Goal: Task Accomplishment & Management: Use online tool/utility

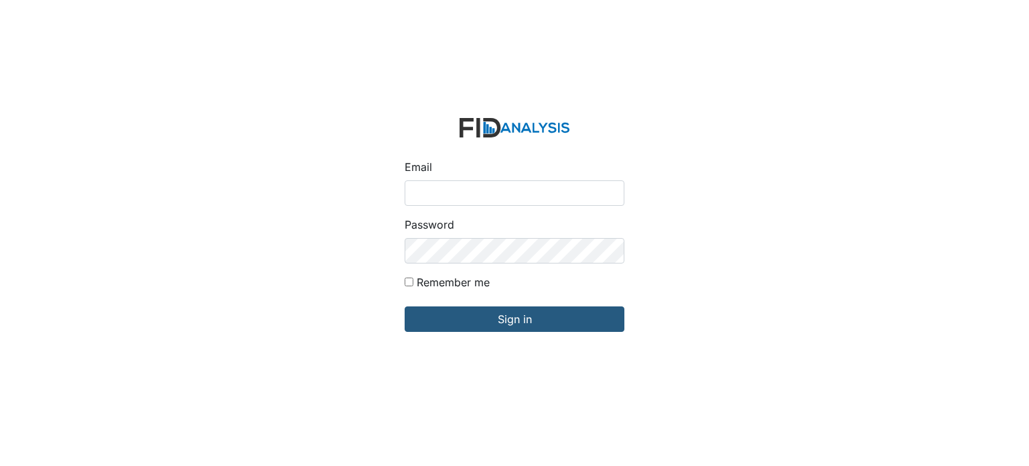
click at [508, 182] on input "Email" at bounding box center [515, 192] width 220 height 25
type input "[EMAIL_ADDRESS][DOMAIN_NAME]"
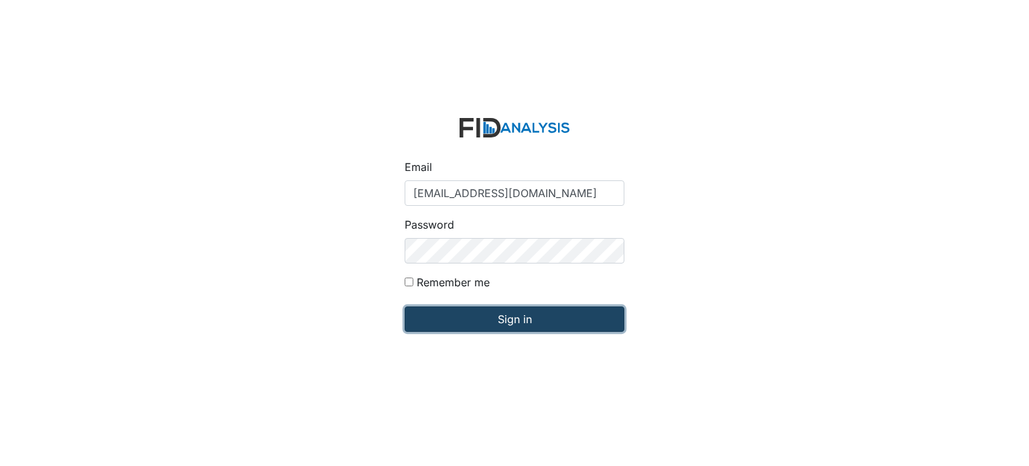
click at [514, 323] on input "Sign in" at bounding box center [515, 318] width 220 height 25
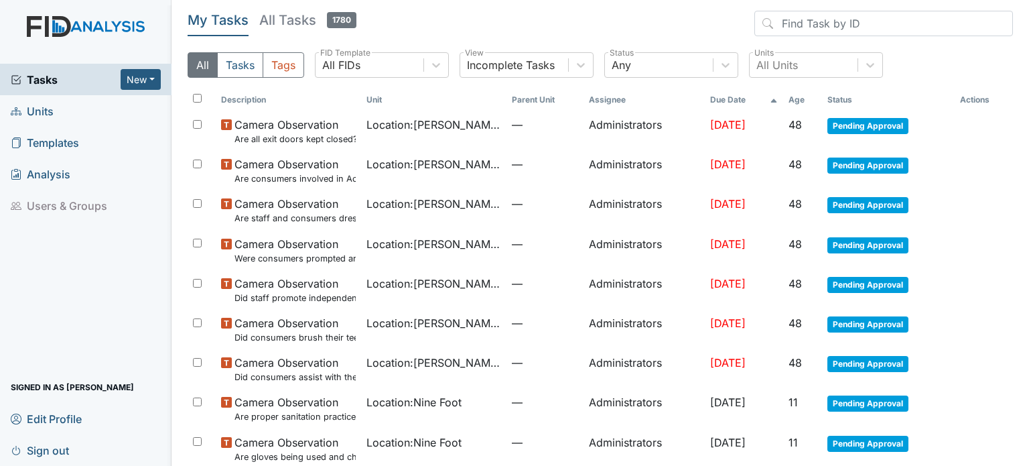
click at [38, 116] on span "Units" at bounding box center [32, 110] width 43 height 21
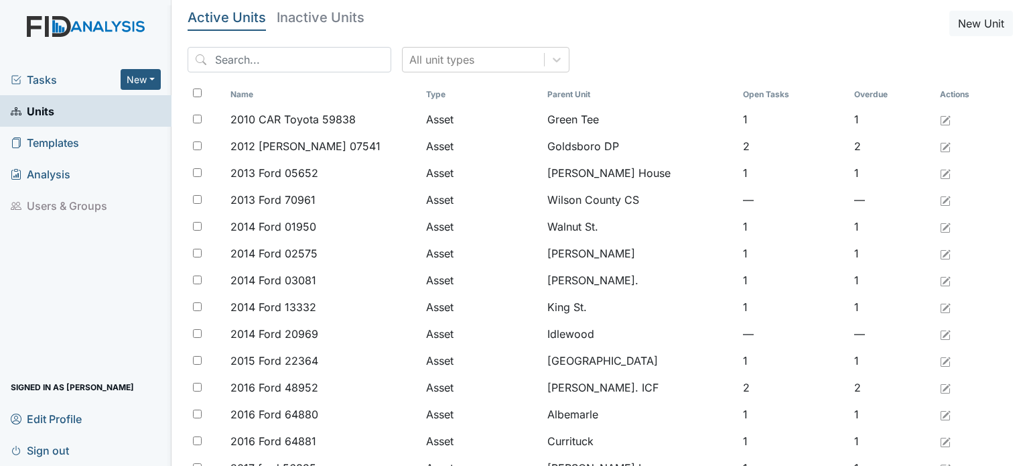
click at [255, 62] on input "search" at bounding box center [290, 59] width 204 height 25
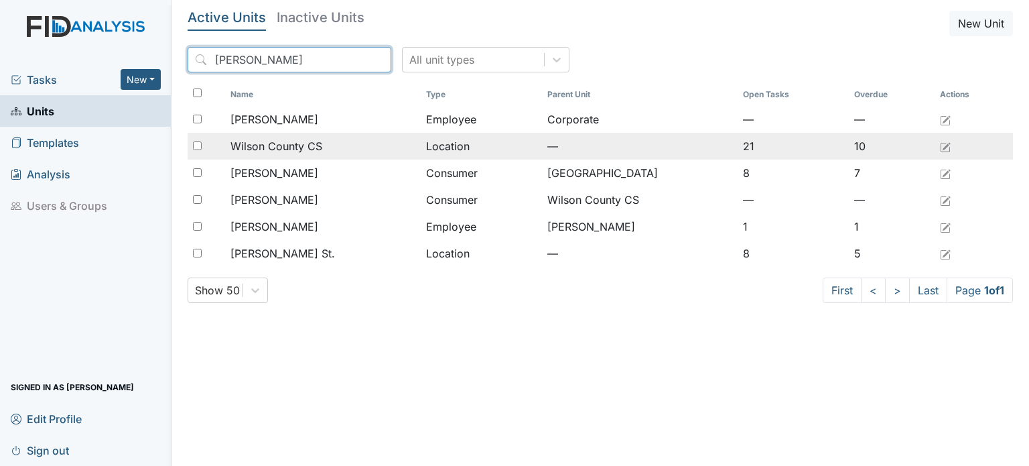
type input "wilson"
click at [297, 136] on td "Wilson County CS" at bounding box center [323, 146] width 196 height 27
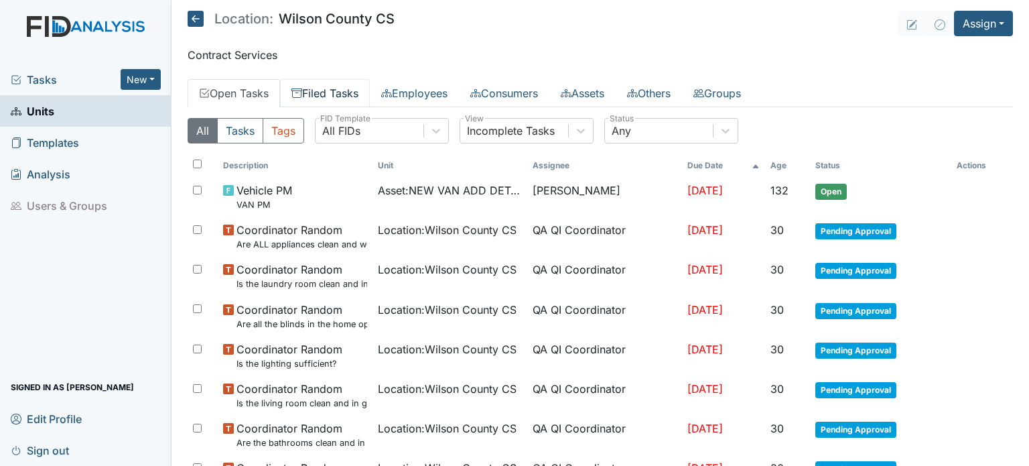
click at [326, 93] on link "Filed Tasks" at bounding box center [325, 93] width 90 height 28
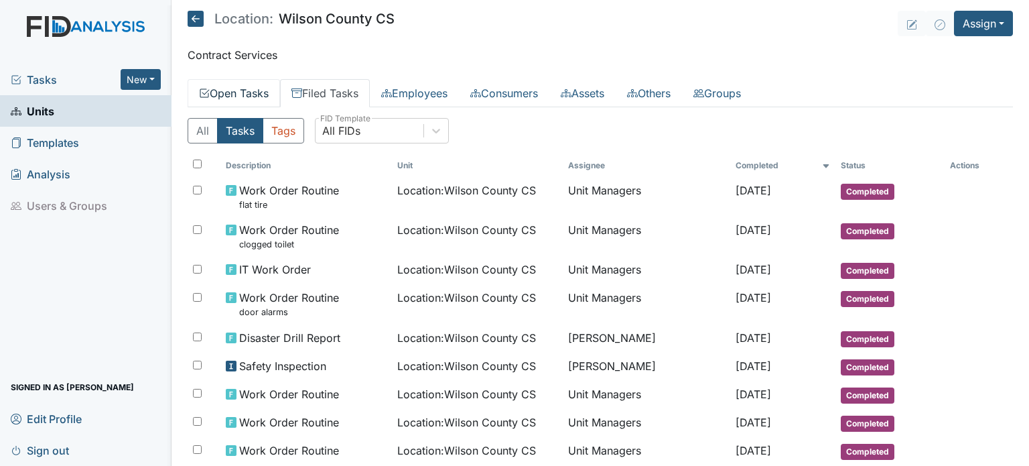
click at [261, 93] on link "Open Tasks" at bounding box center [234, 93] width 92 height 28
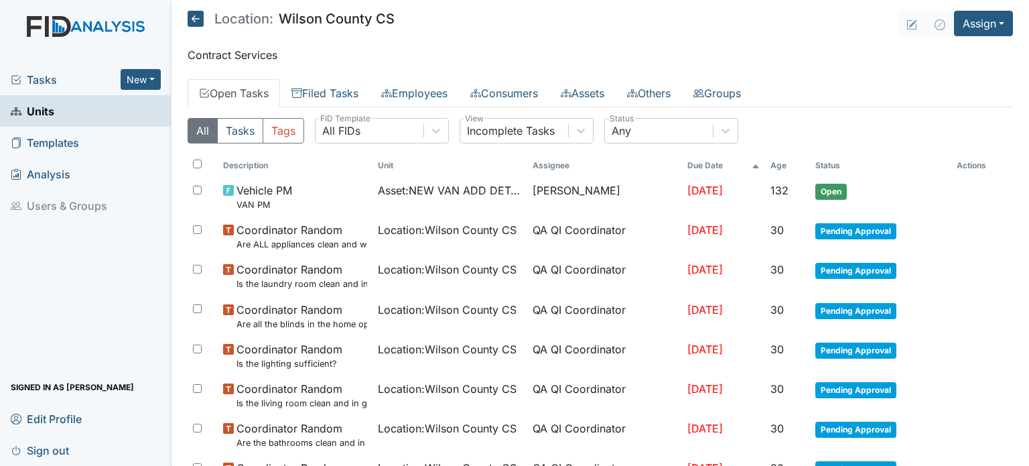
click at [46, 115] on span "Units" at bounding box center [33, 110] width 44 height 21
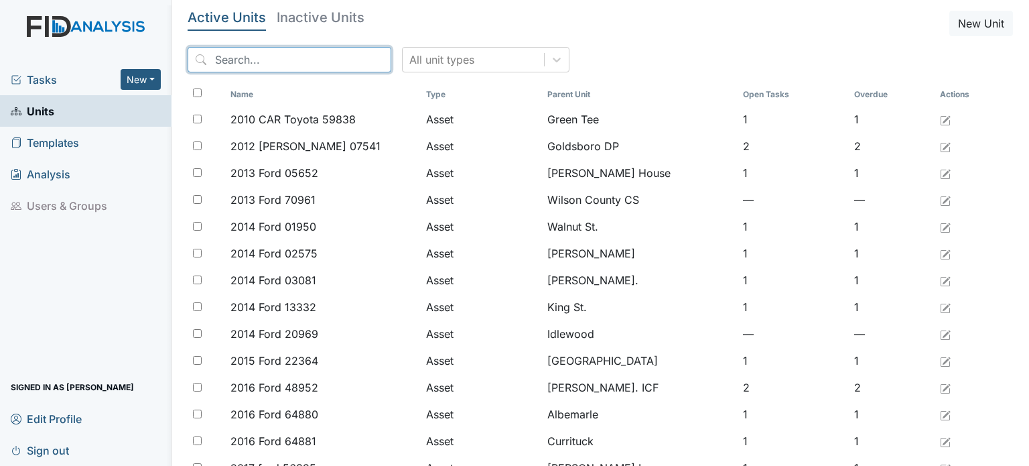
click at [259, 53] on input "search" at bounding box center [290, 59] width 204 height 25
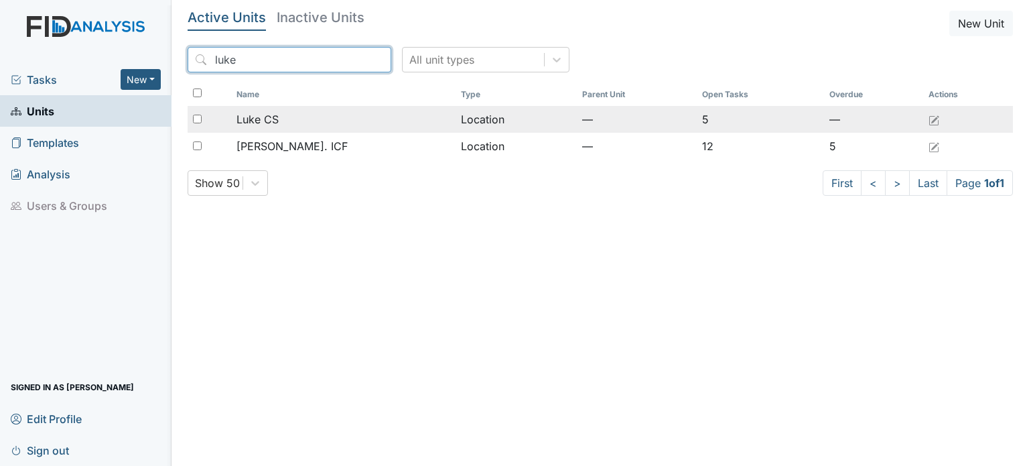
type input "luke"
click at [456, 125] on td "Location" at bounding box center [516, 119] width 121 height 27
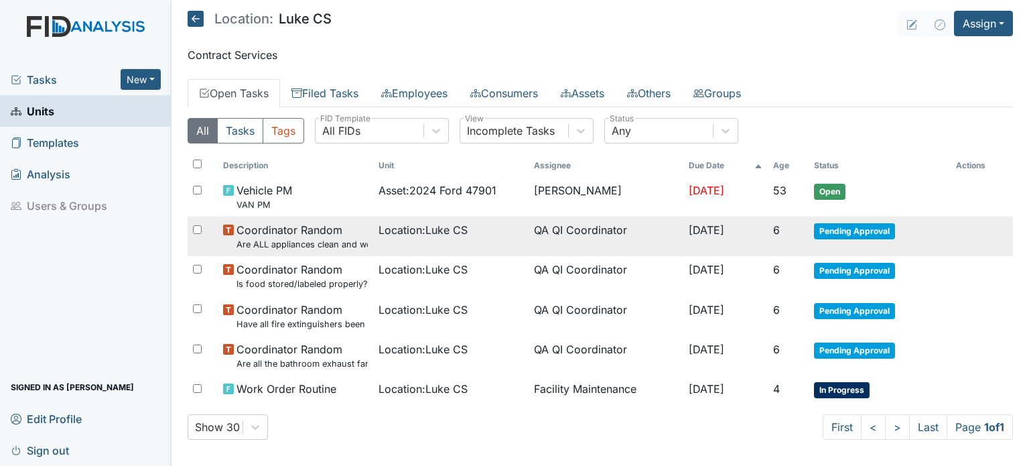
click at [356, 231] on span "Coordinator Random Are ALL appliances clean and working properly?" at bounding box center [301, 236] width 131 height 29
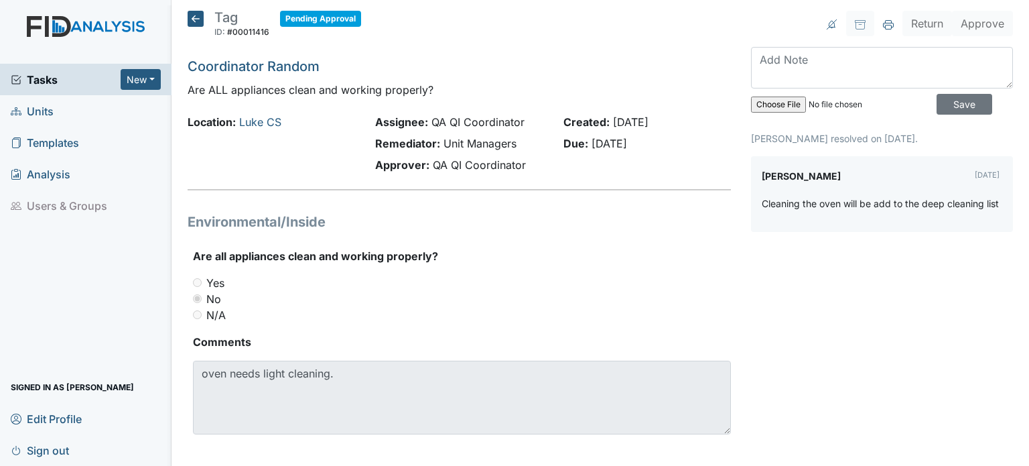
click at [197, 23] on icon at bounding box center [196, 19] width 16 height 16
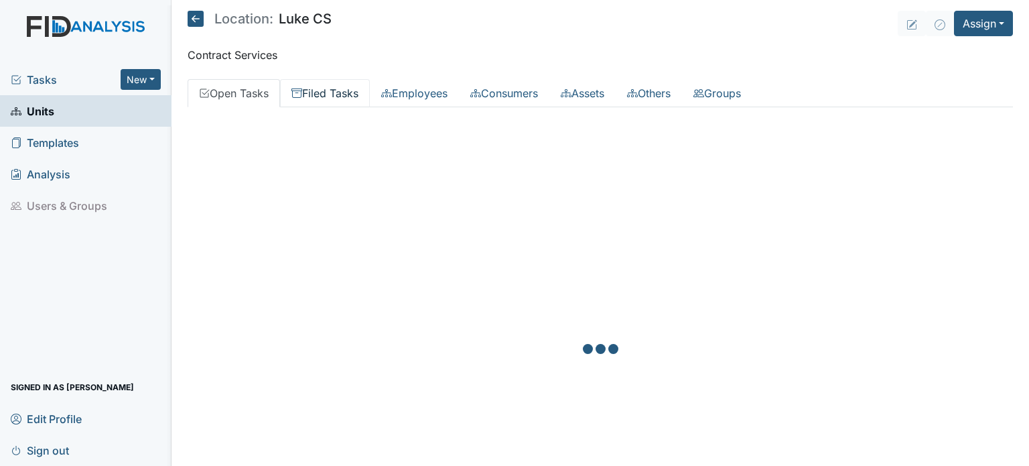
click at [359, 88] on link "Filed Tasks" at bounding box center [325, 93] width 90 height 28
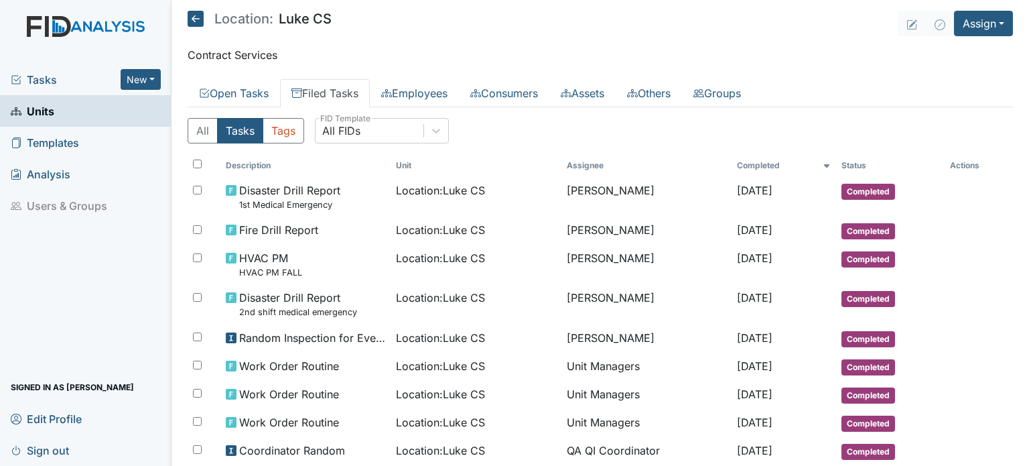
click at [200, 17] on icon at bounding box center [196, 19] width 16 height 16
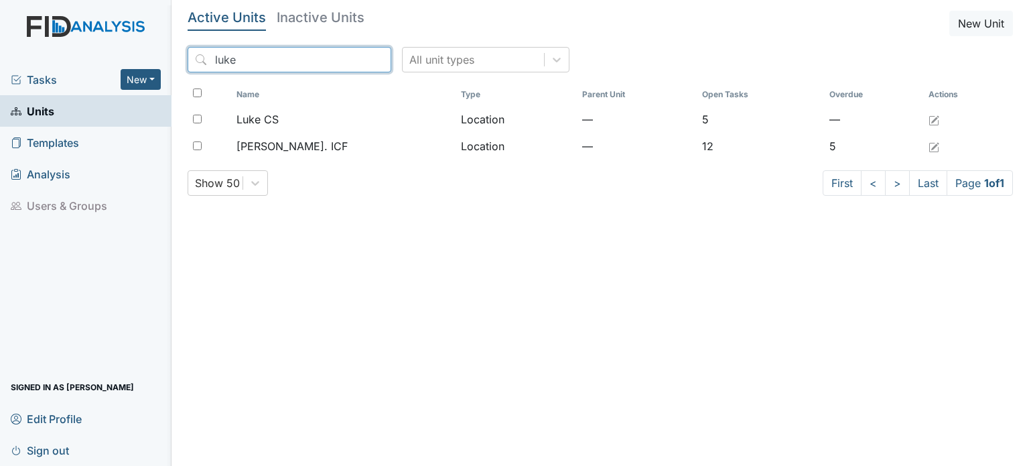
drag, startPoint x: 42, startPoint y: 38, endPoint x: 0, endPoint y: 29, distance: 42.3
click at [0, 29] on div "Tasks New Form Inspection Document Bundle Units Templates Analysis Users & Grou…" at bounding box center [514, 233] width 1029 height 466
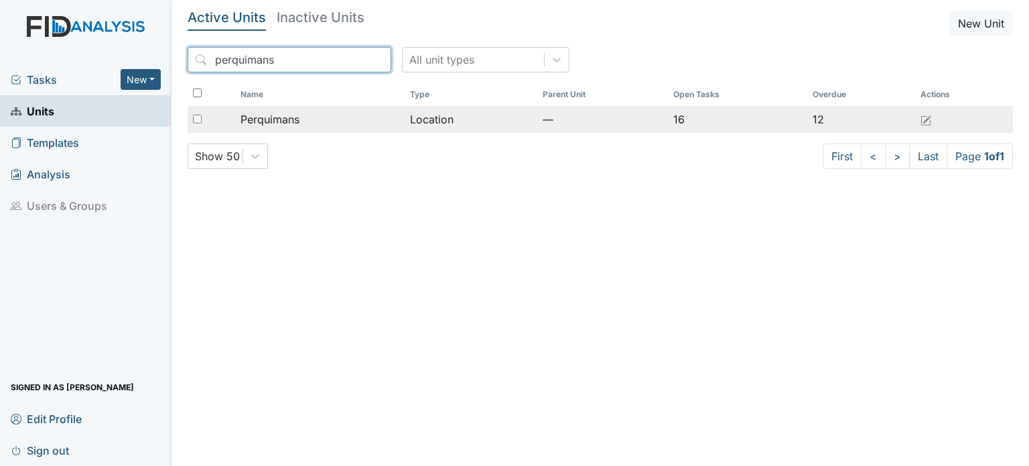
type input "perquimans"
click at [449, 121] on td "Location" at bounding box center [471, 119] width 133 height 27
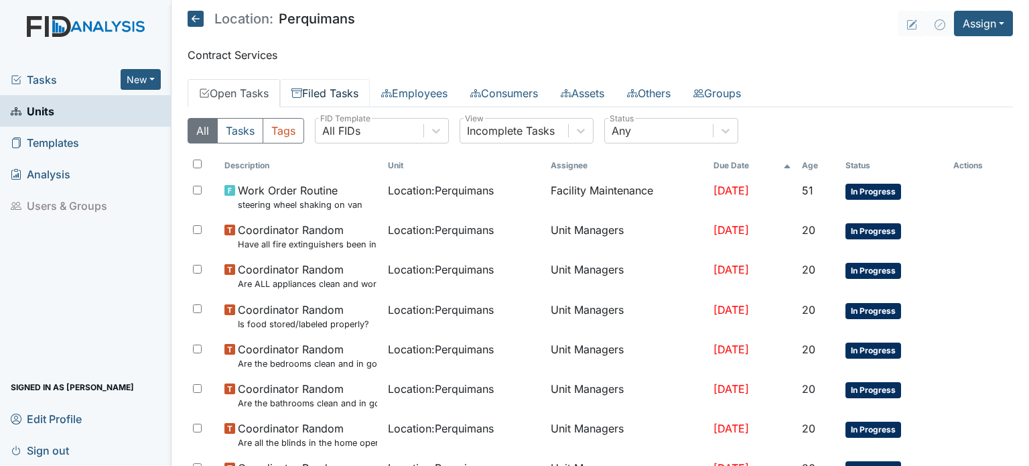
click at [356, 89] on link "Filed Tasks" at bounding box center [325, 93] width 90 height 28
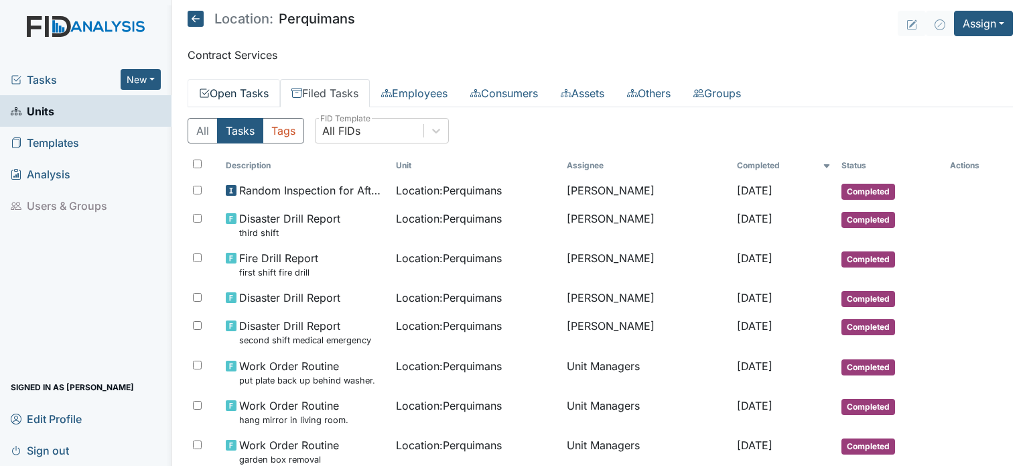
click at [238, 90] on link "Open Tasks" at bounding box center [234, 93] width 92 height 28
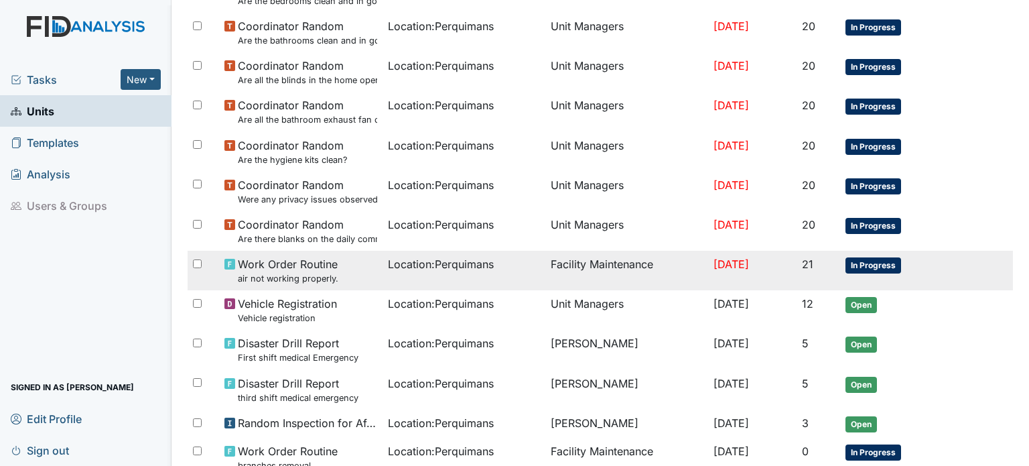
scroll to position [402, 0]
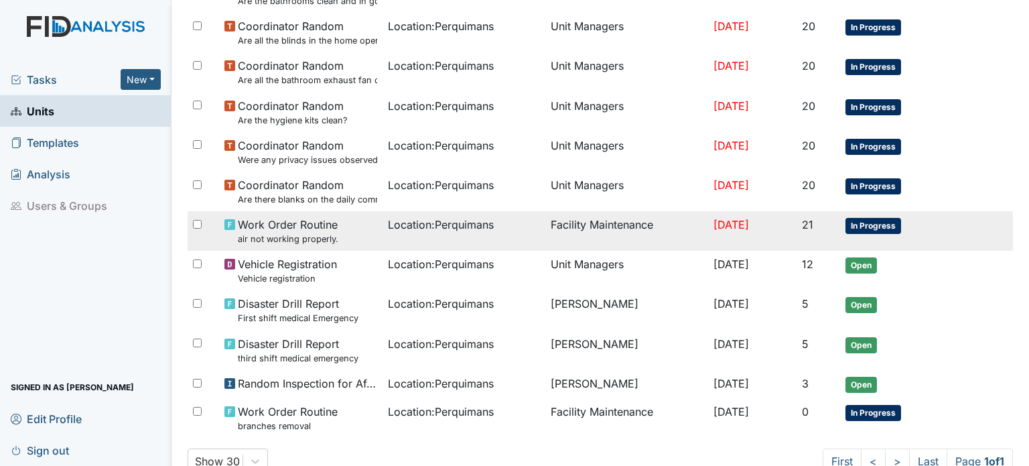
click at [324, 230] on span "Work Order Routine air not working properly." at bounding box center [288, 230] width 100 height 29
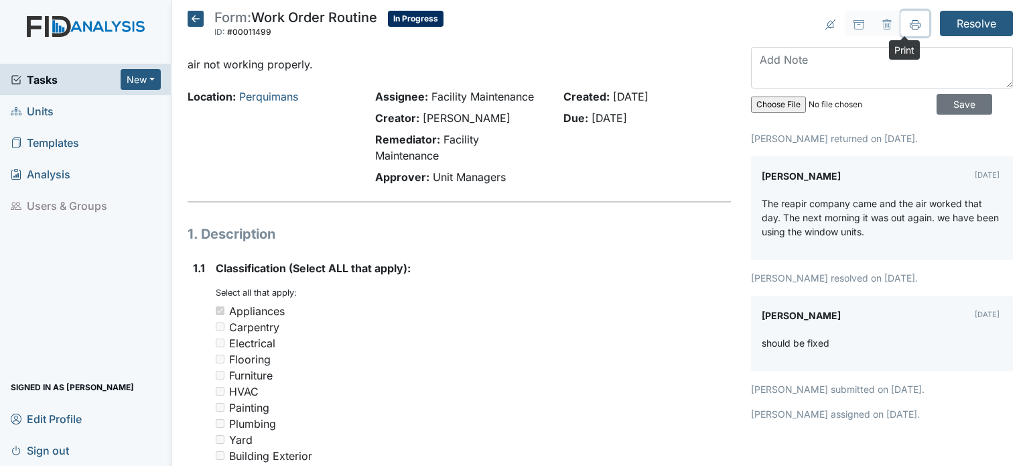
click at [910, 19] on icon at bounding box center [915, 24] width 11 height 11
click at [203, 19] on icon at bounding box center [196, 19] width 16 height 16
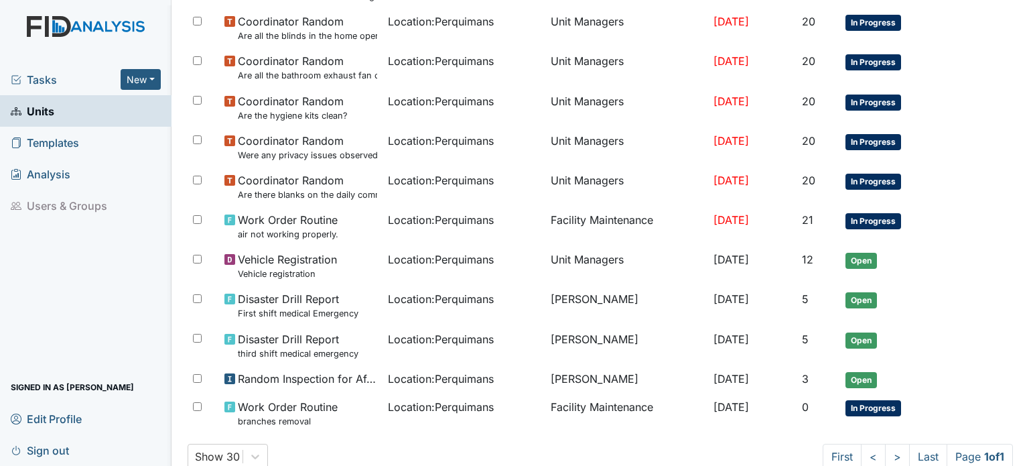
scroll to position [441, 0]
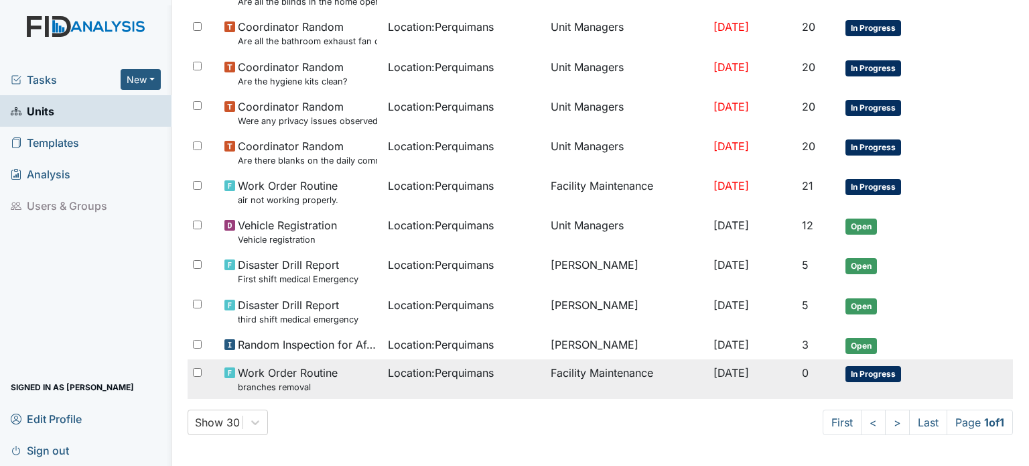
click at [399, 369] on span "Location : Perquimans" at bounding box center [441, 372] width 106 height 16
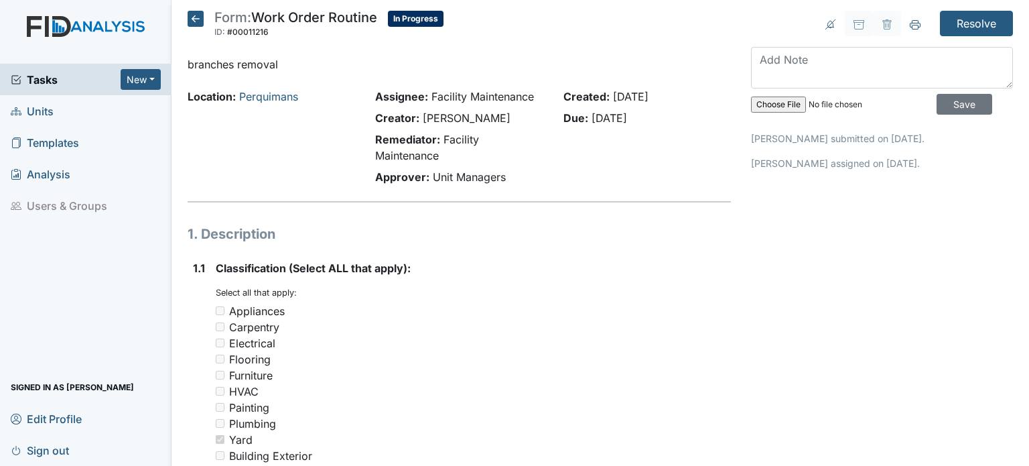
drag, startPoint x: 201, startPoint y: 15, endPoint x: 212, endPoint y: 21, distance: 12.6
click at [201, 16] on icon at bounding box center [196, 19] width 16 height 16
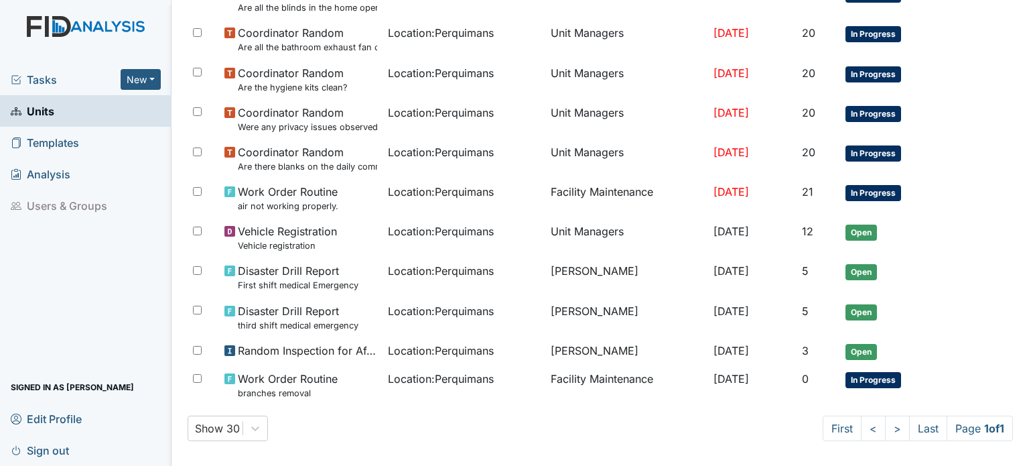
scroll to position [441, 0]
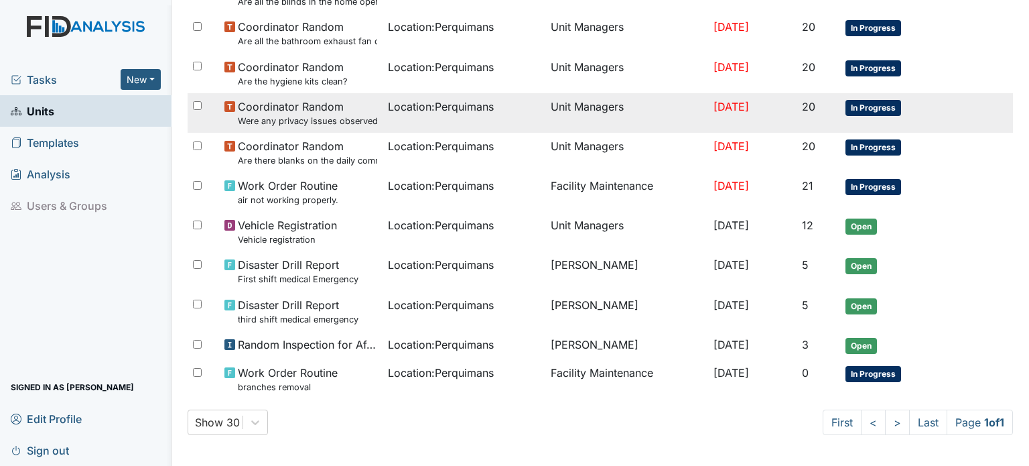
click at [525, 103] on td "Location : Perquimans" at bounding box center [463, 113] width 163 height 40
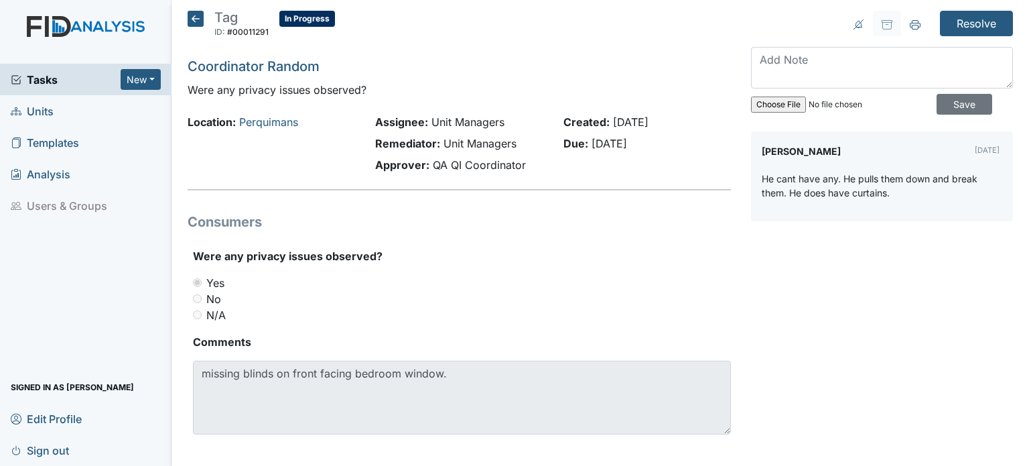
click at [188, 11] on icon at bounding box center [196, 19] width 16 height 16
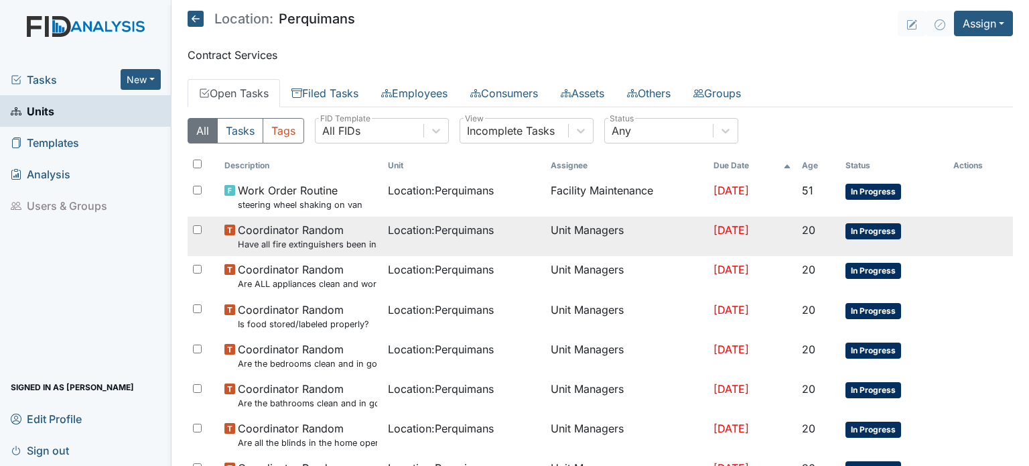
click at [332, 224] on span "Coordinator Random Have all fire extinguishers been inspected?" at bounding box center [307, 236] width 139 height 29
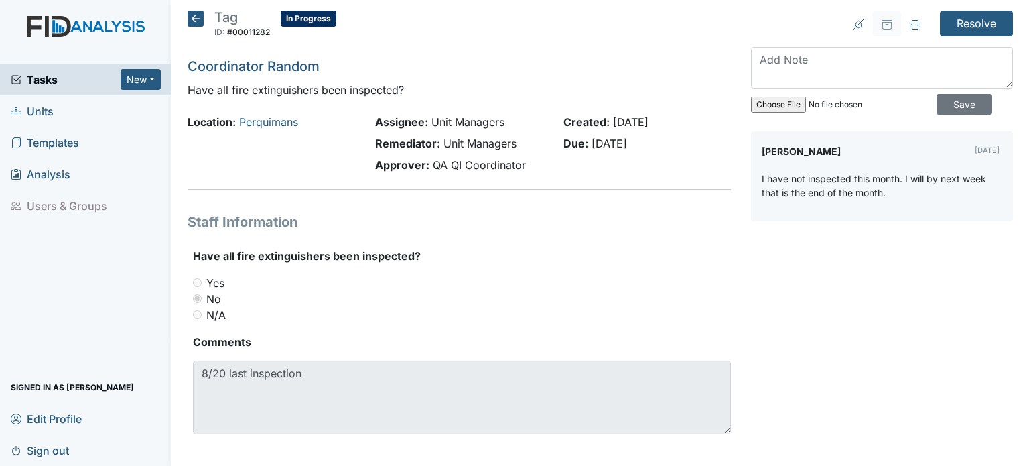
click at [192, 13] on icon at bounding box center [196, 19] width 16 height 16
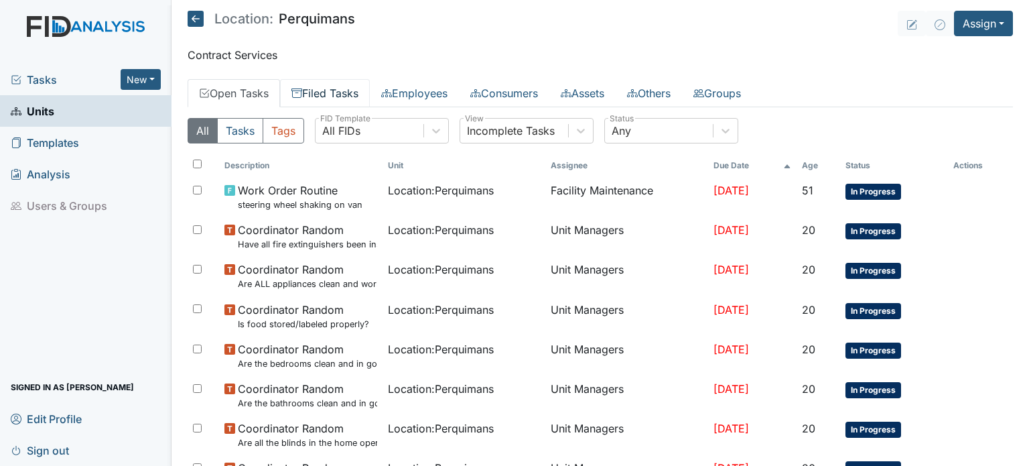
click at [351, 93] on link "Filed Tasks" at bounding box center [325, 93] width 90 height 28
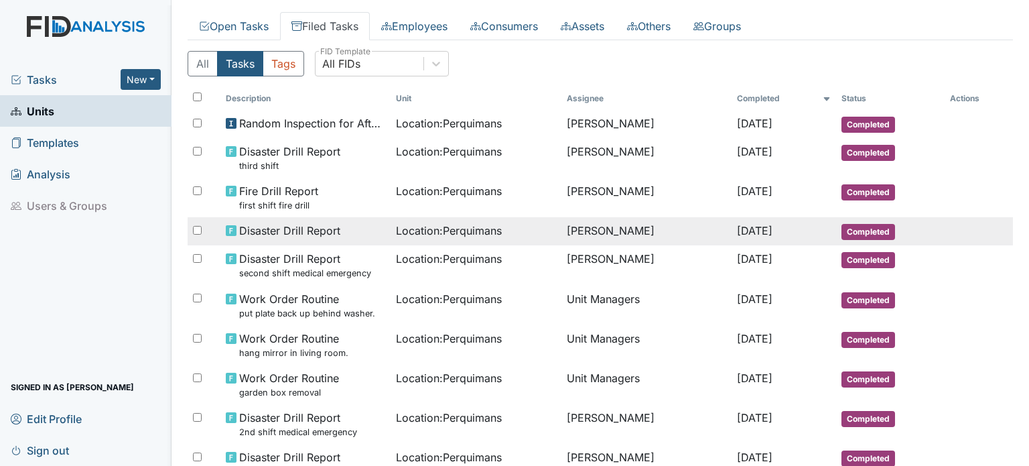
scroll to position [134, 0]
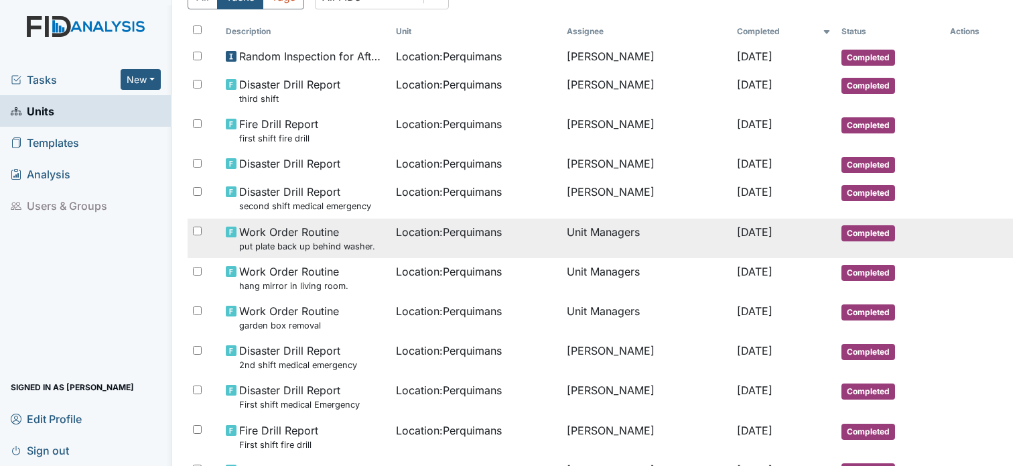
click at [488, 224] on span "Location : Perquimans" at bounding box center [449, 232] width 106 height 16
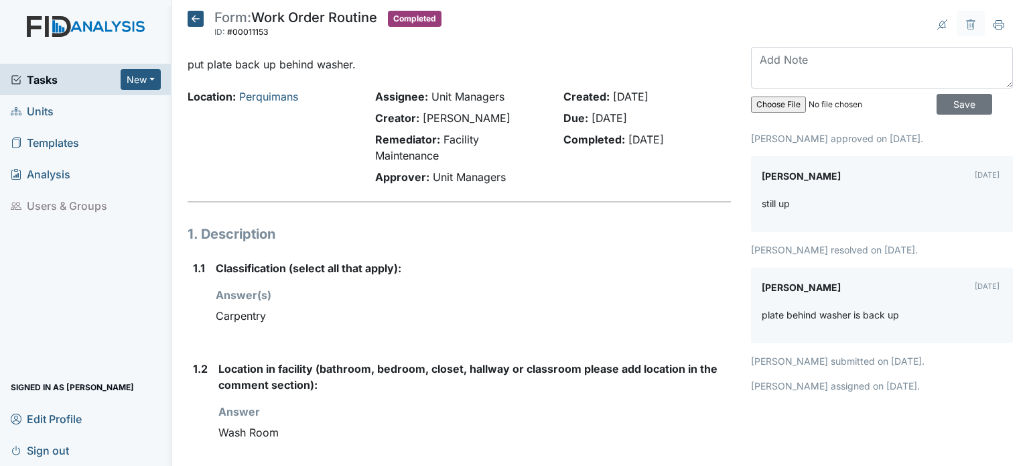
click at [195, 15] on icon at bounding box center [196, 19] width 16 height 16
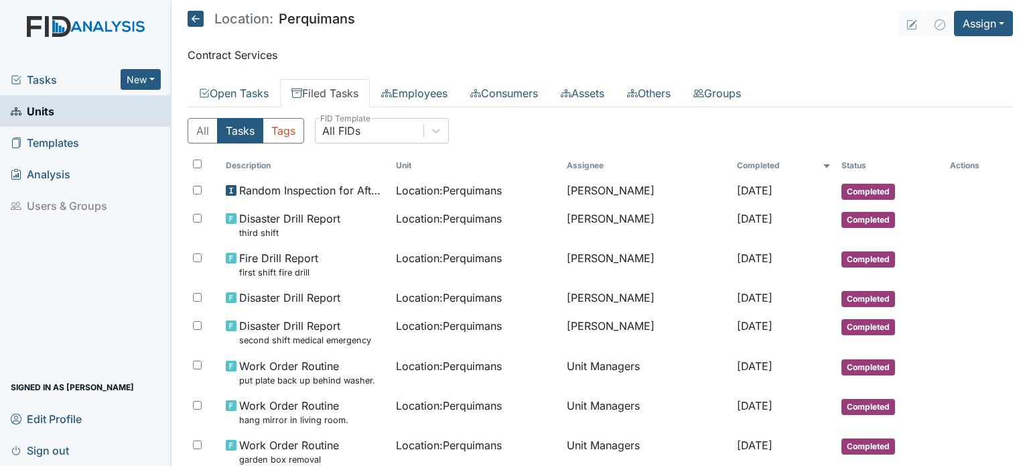
click at [193, 21] on icon at bounding box center [196, 19] width 16 height 16
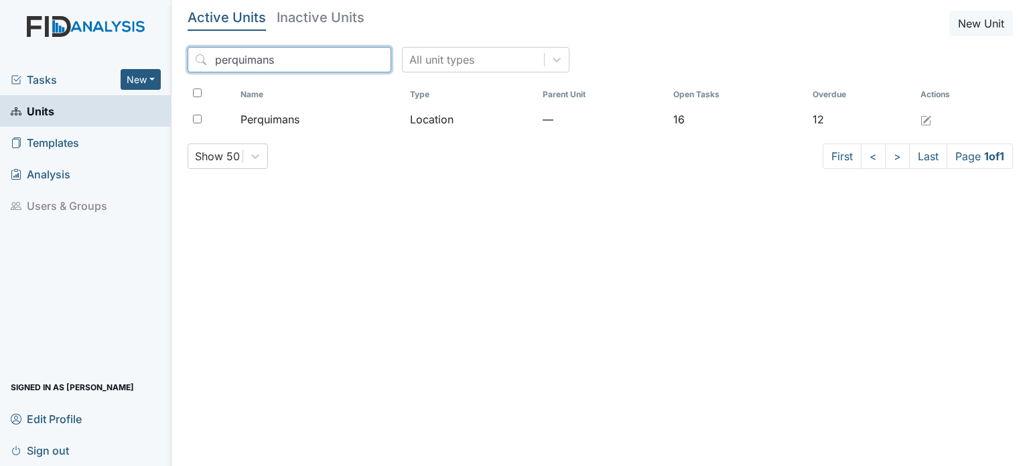
drag, startPoint x: 169, startPoint y: 48, endPoint x: 0, endPoint y: 33, distance: 170.2
click at [0, 33] on div "Tasks New Form Inspection Document Bundle Units Templates Analysis Users & Grou…" at bounding box center [514, 233] width 1029 height 466
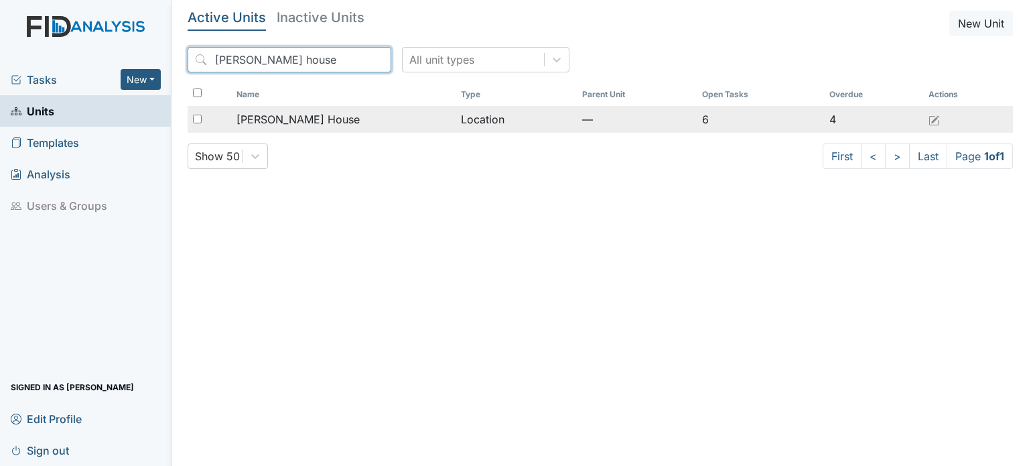
type input "scott house"
click at [456, 107] on td "Location" at bounding box center [516, 119] width 121 height 27
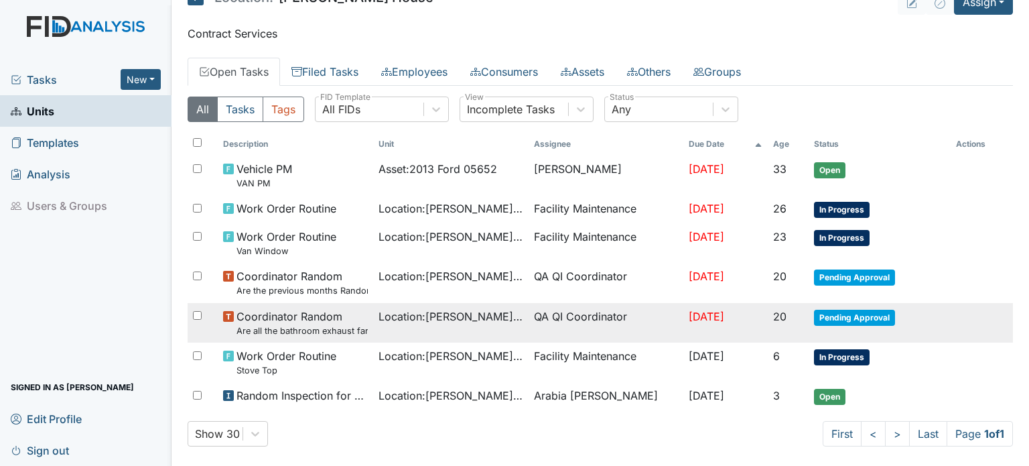
scroll to position [32, 0]
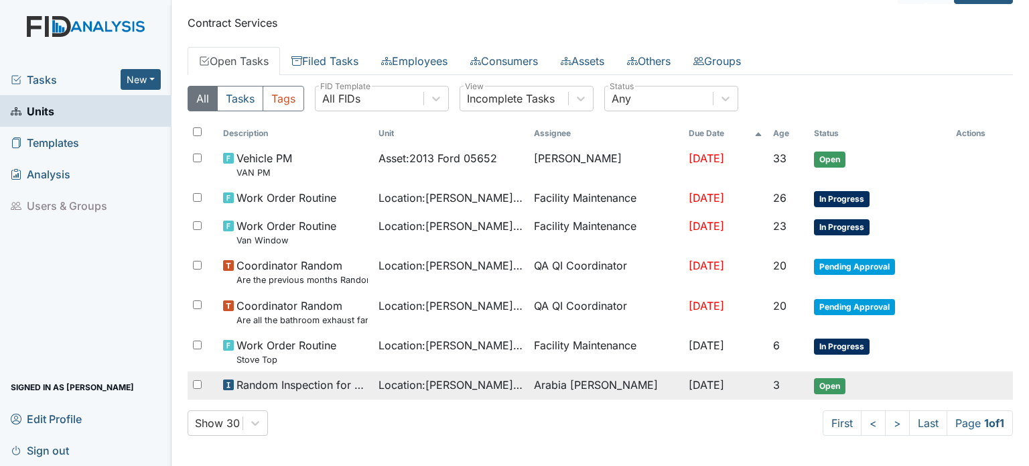
click at [494, 376] on div "Location : [PERSON_NAME][GEOGRAPHIC_DATA]" at bounding box center [450, 384] width 145 height 16
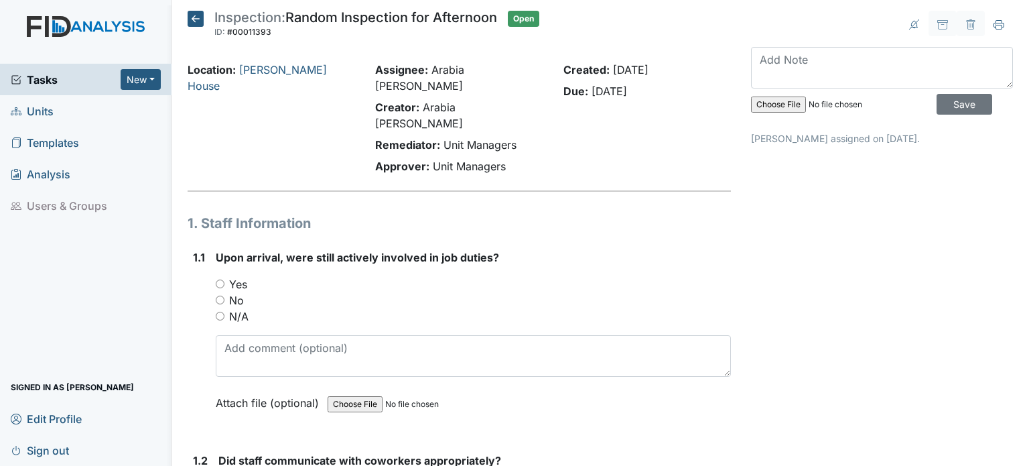
click at [196, 13] on icon at bounding box center [196, 19] width 16 height 16
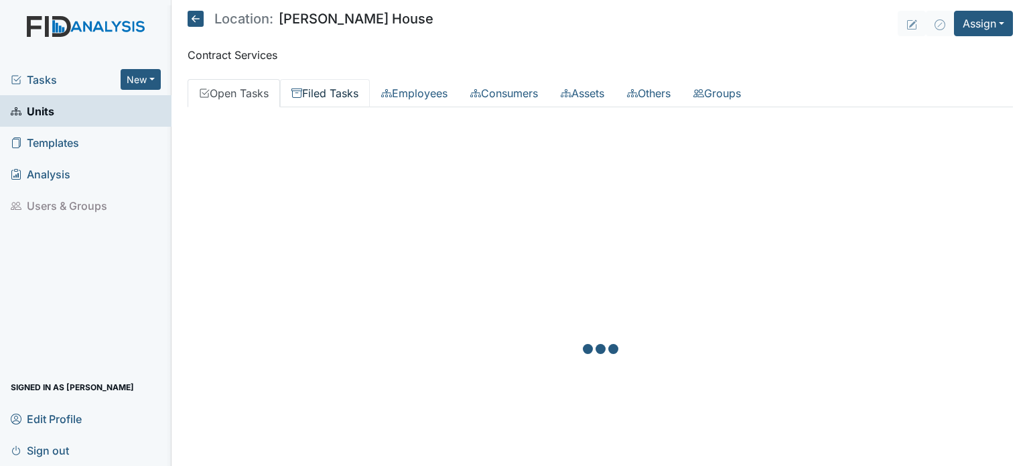
click at [324, 89] on link "Filed Tasks" at bounding box center [325, 93] width 90 height 28
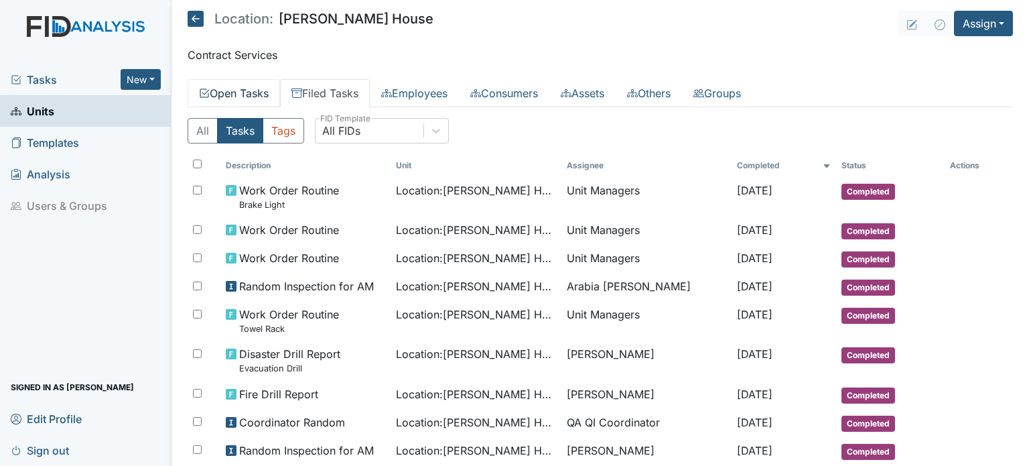
click at [260, 92] on link "Open Tasks" at bounding box center [234, 93] width 92 height 28
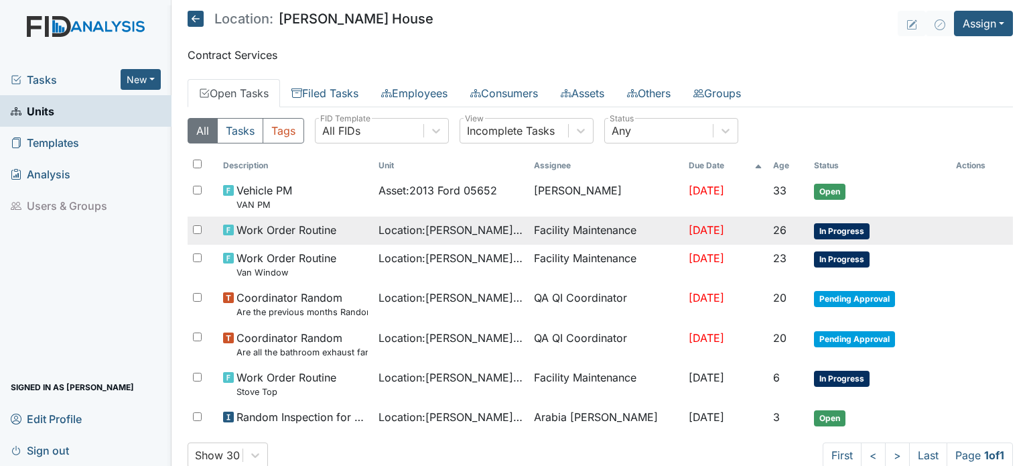
click at [425, 237] on span "Location : Scott House" at bounding box center [450, 230] width 145 height 16
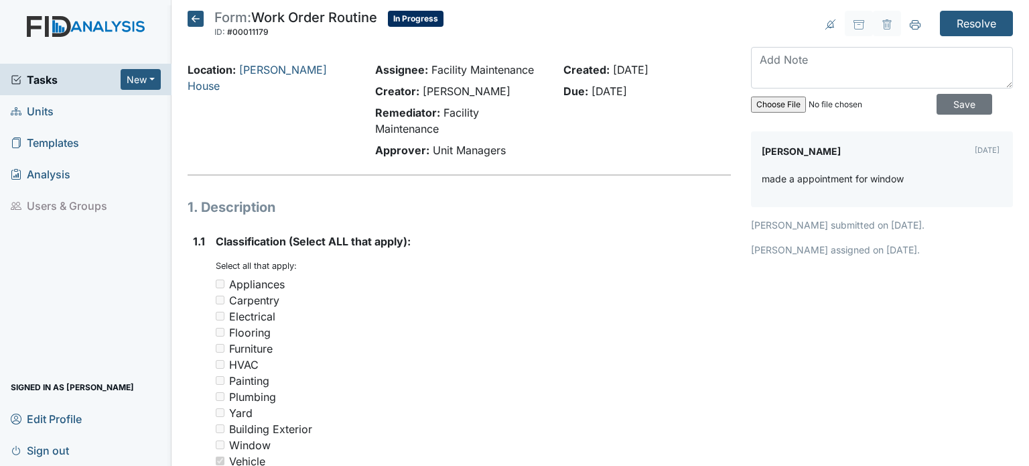
click at [193, 23] on icon at bounding box center [196, 19] width 16 height 16
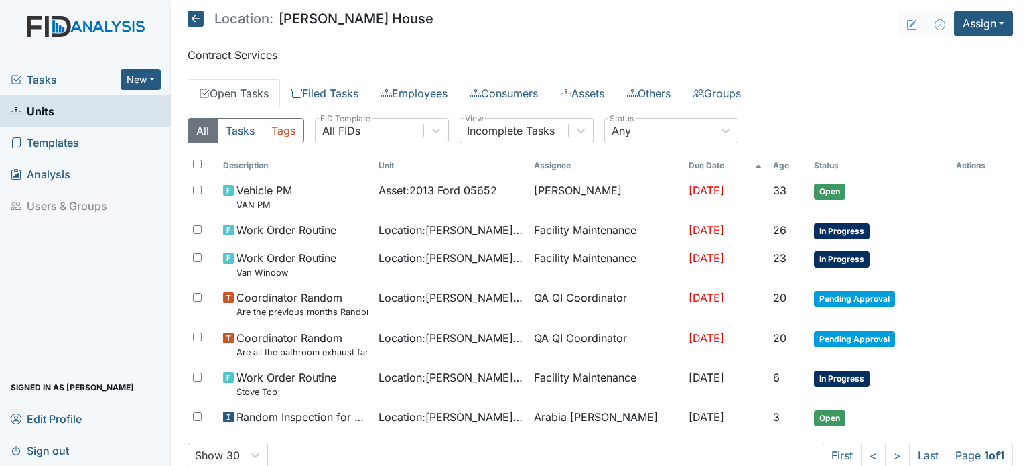
click at [197, 19] on icon at bounding box center [196, 19] width 16 height 16
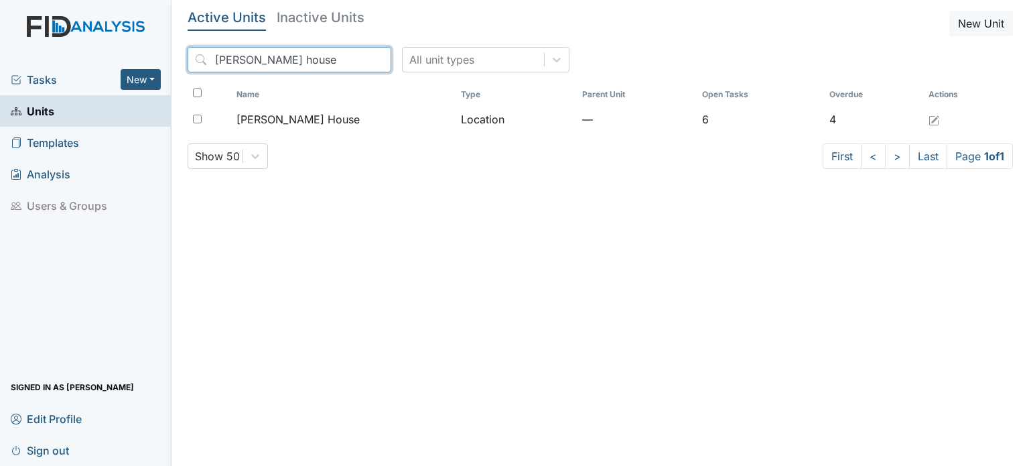
drag, startPoint x: 299, startPoint y: 62, endPoint x: 0, endPoint y: -5, distance: 306.0
click at [0, 0] on html "Tasks New Form Inspection Document Bundle Units Templates Analysis Users & Grou…" at bounding box center [514, 233] width 1029 height 466
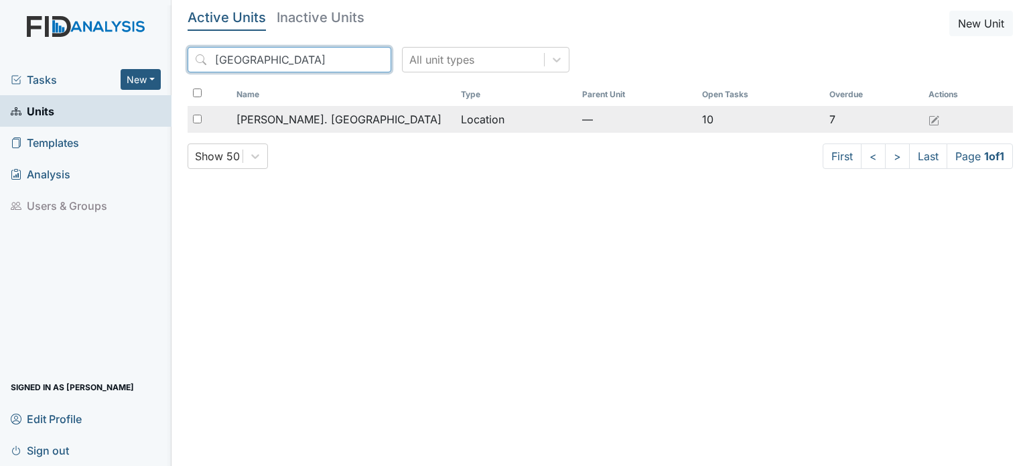
type input "camden"
click at [470, 115] on td "Location" at bounding box center [516, 119] width 121 height 27
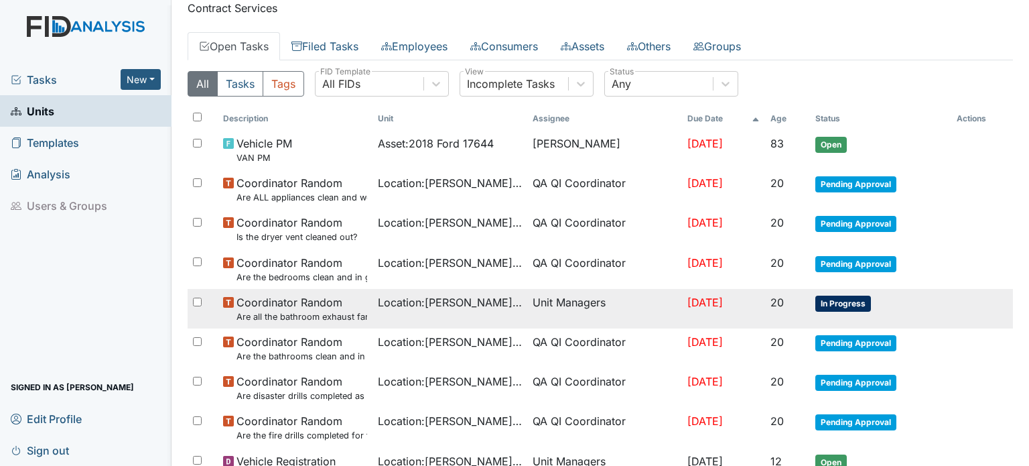
scroll to position [134, 0]
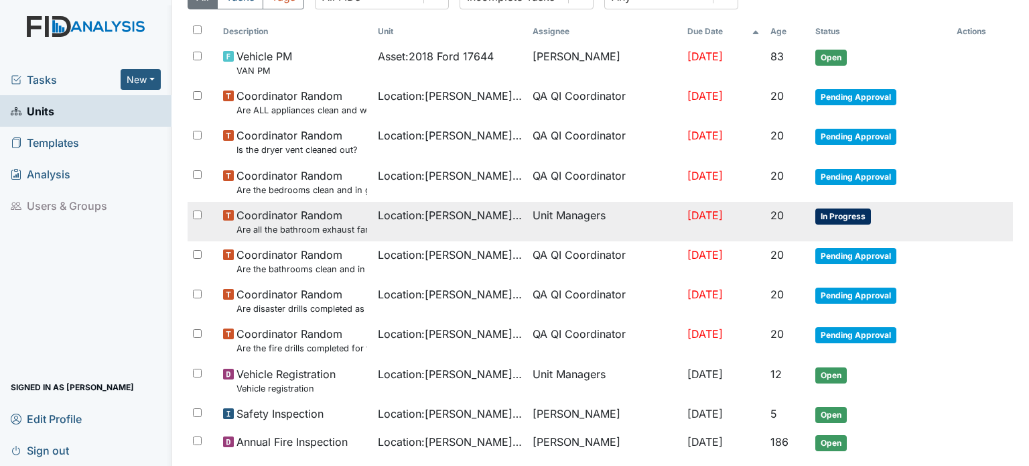
click at [584, 211] on td "Unit Managers" at bounding box center [604, 222] width 155 height 40
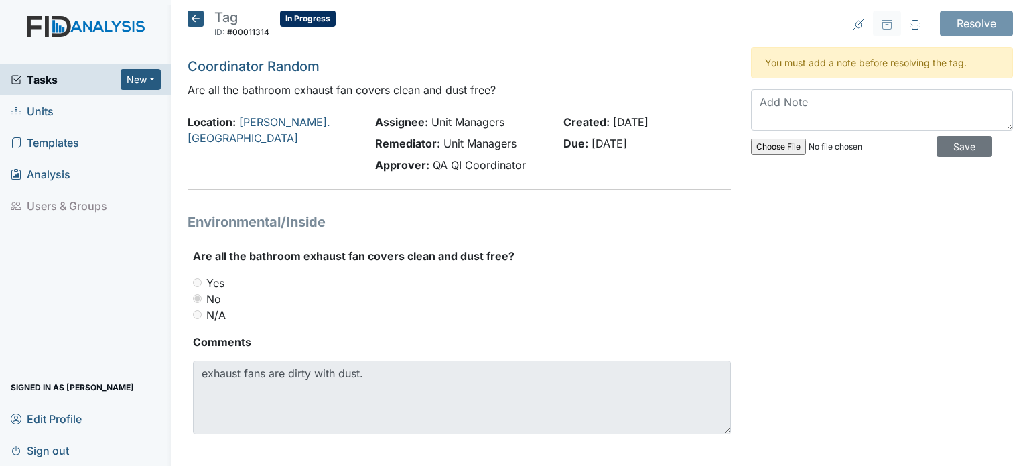
click at [192, 15] on icon at bounding box center [196, 19] width 16 height 16
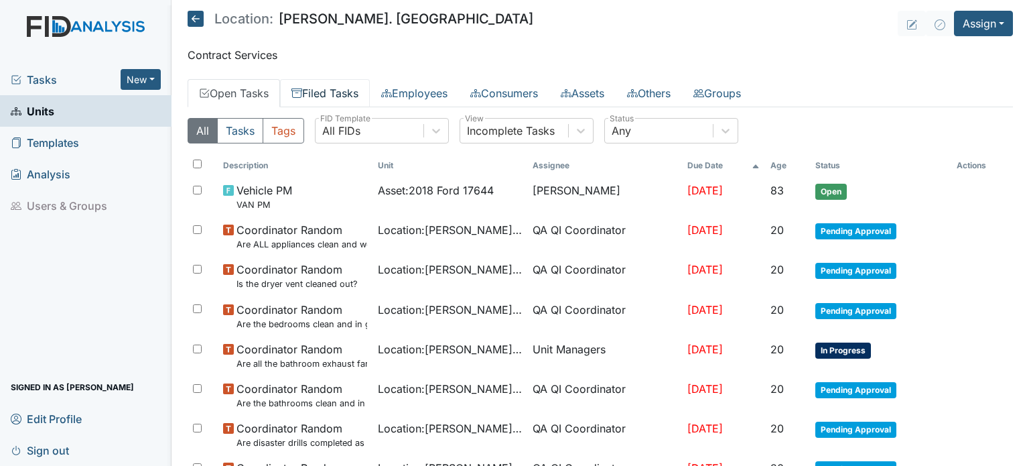
click at [326, 94] on link "Filed Tasks" at bounding box center [325, 93] width 90 height 28
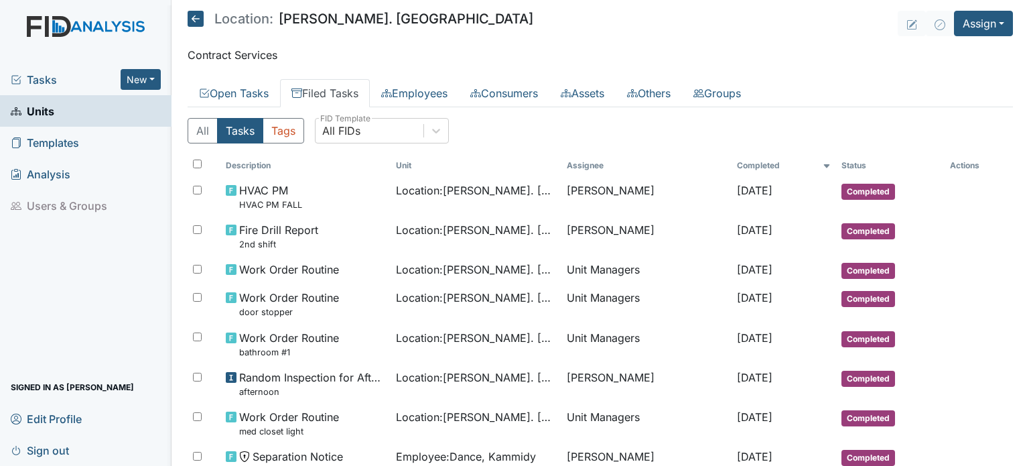
click at [193, 15] on icon at bounding box center [196, 19] width 16 height 16
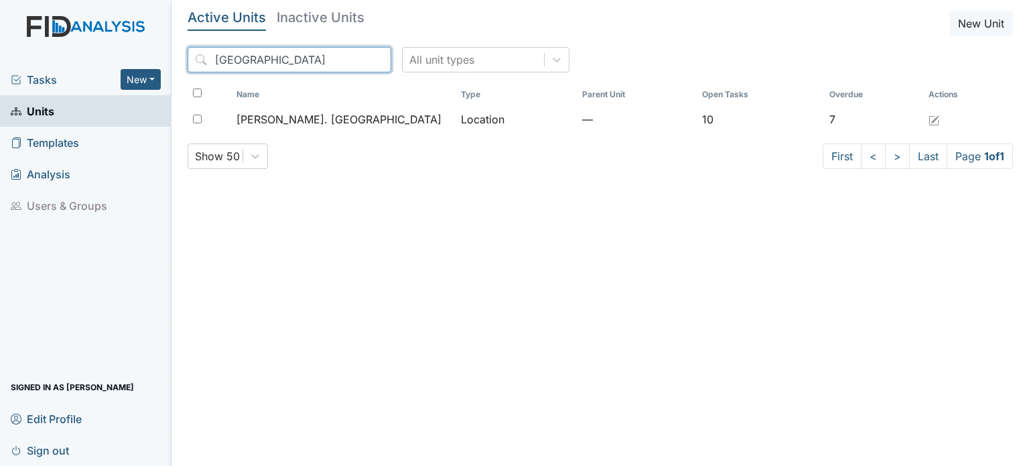
drag, startPoint x: 234, startPoint y: 42, endPoint x: 0, endPoint y: -3, distance: 238.7
click at [0, 0] on html "Tasks New Form Inspection Document Bundle Units Templates Analysis Users & Grou…" at bounding box center [514, 233] width 1029 height 466
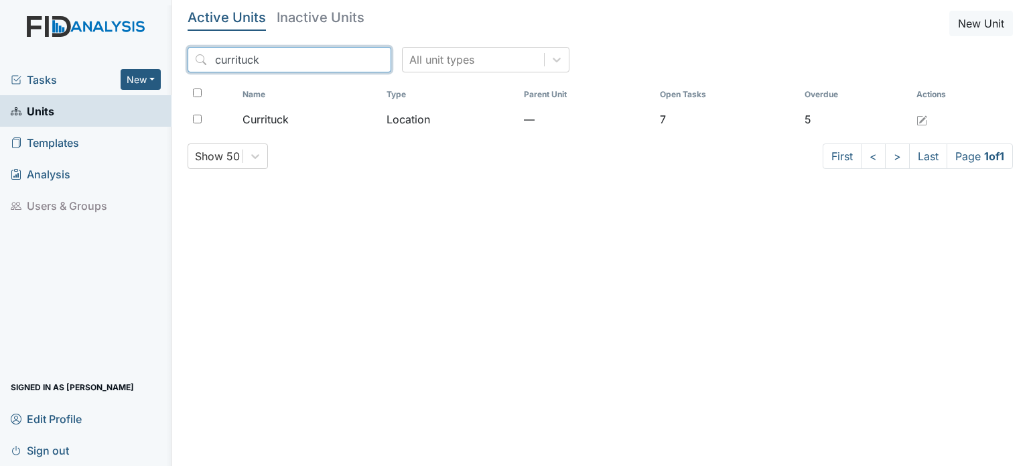
type input "currituck"
click at [456, 135] on div "Name Type Parent Unit Open Tasks Overdue Actions Currituck Location — 7 5" at bounding box center [600, 113] width 825 height 60
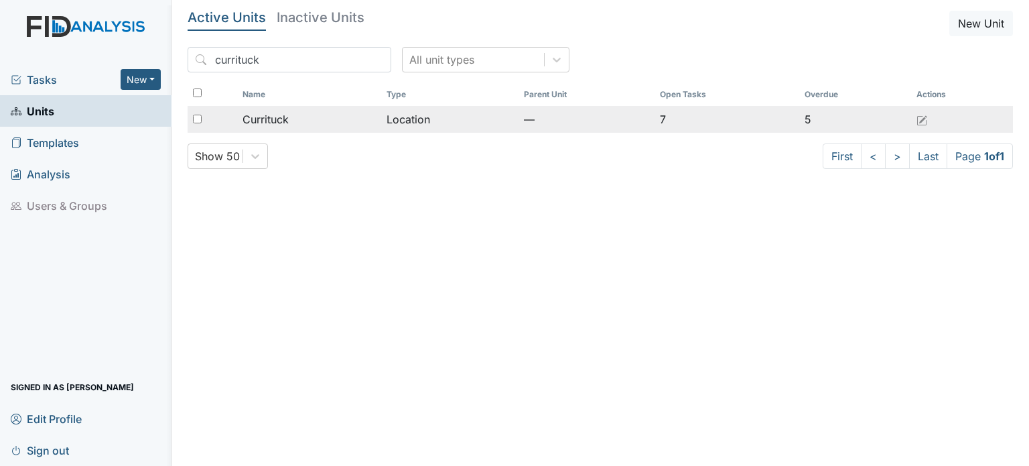
click at [419, 108] on td "Location" at bounding box center [449, 119] width 137 height 27
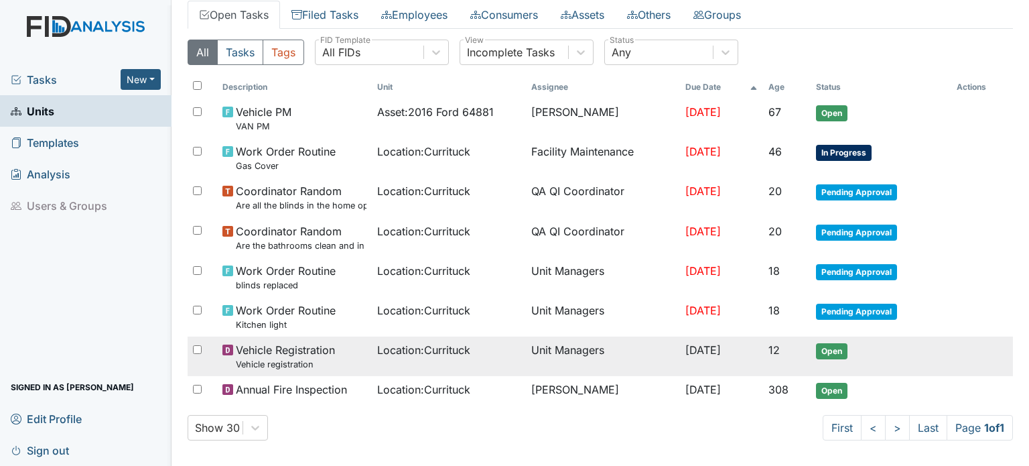
scroll to position [84, 0]
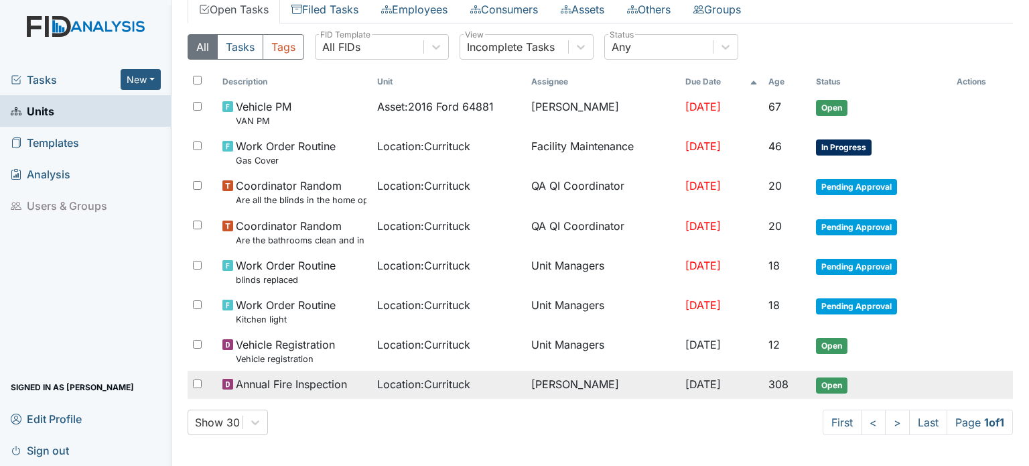
click at [526, 380] on td "[PERSON_NAME]" at bounding box center [603, 384] width 154 height 28
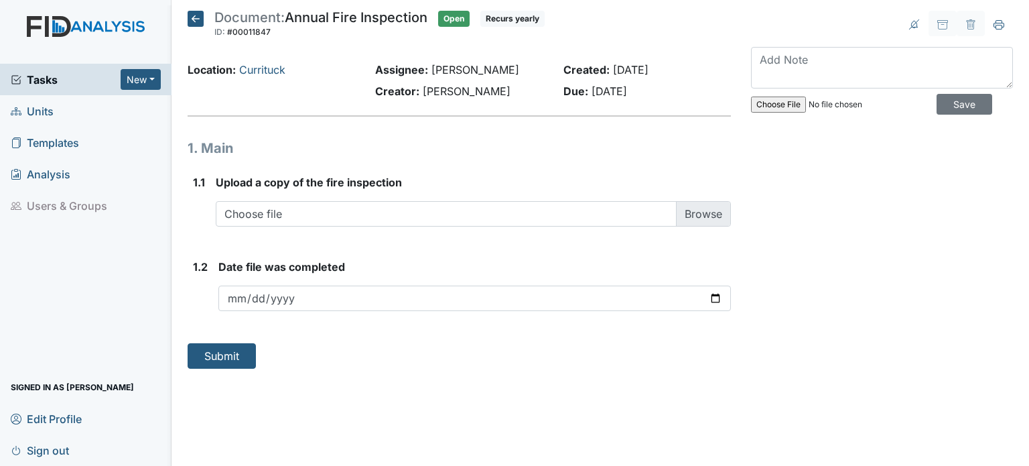
click at [193, 18] on icon at bounding box center [196, 19] width 16 height 16
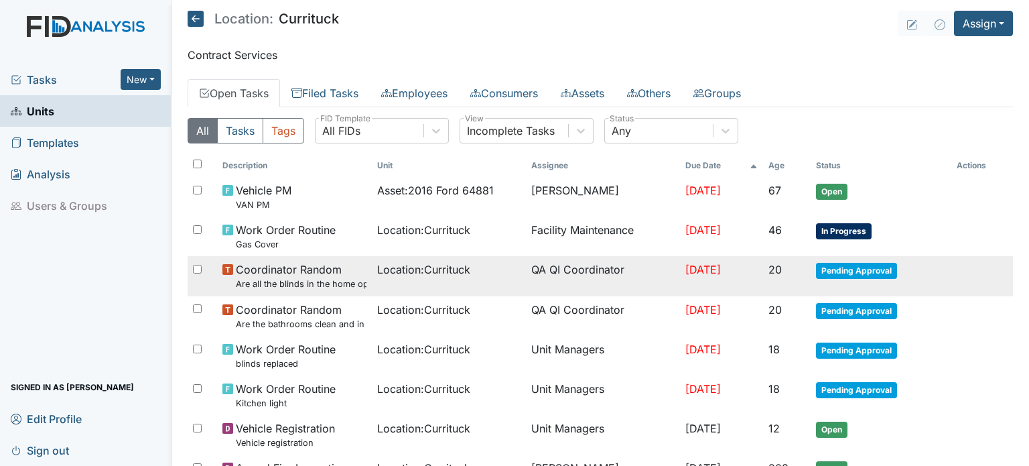
click at [334, 289] on td "Coordinator Random Are all the blinds in the home operational and clean?" at bounding box center [294, 276] width 154 height 40
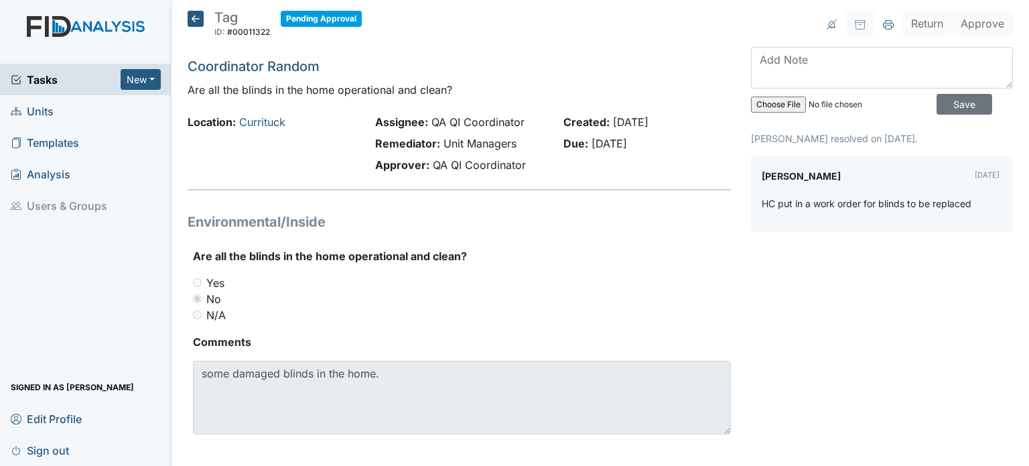
click at [188, 18] on icon at bounding box center [196, 19] width 16 height 16
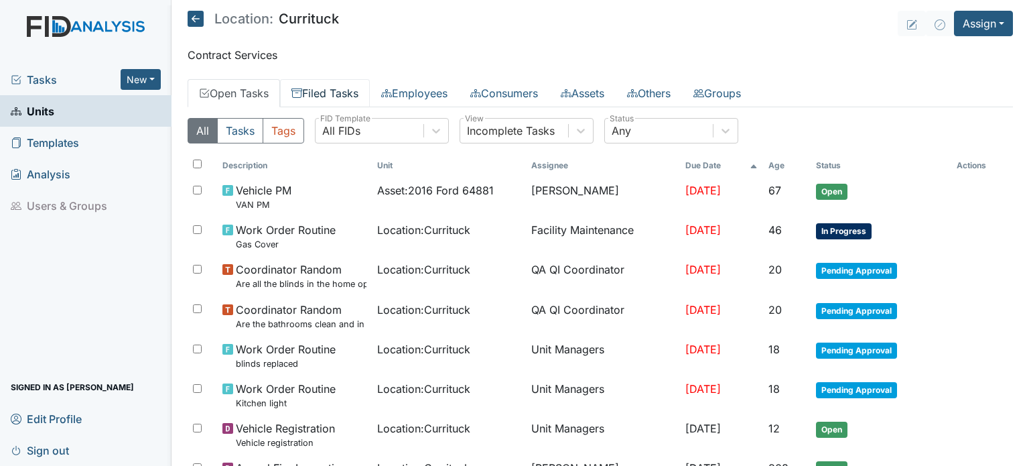
click at [345, 91] on link "Filed Tasks" at bounding box center [325, 93] width 90 height 28
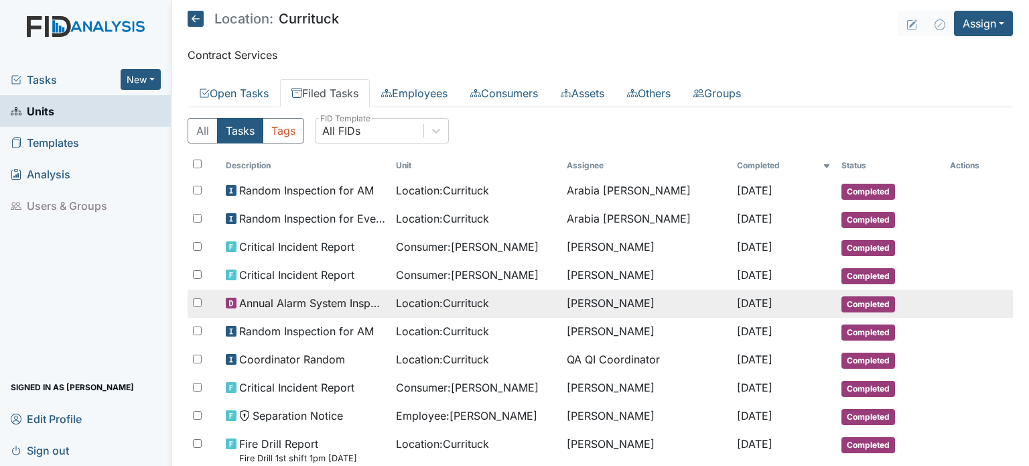
click at [331, 297] on span "Annual Alarm System Inspection" at bounding box center [312, 303] width 146 height 16
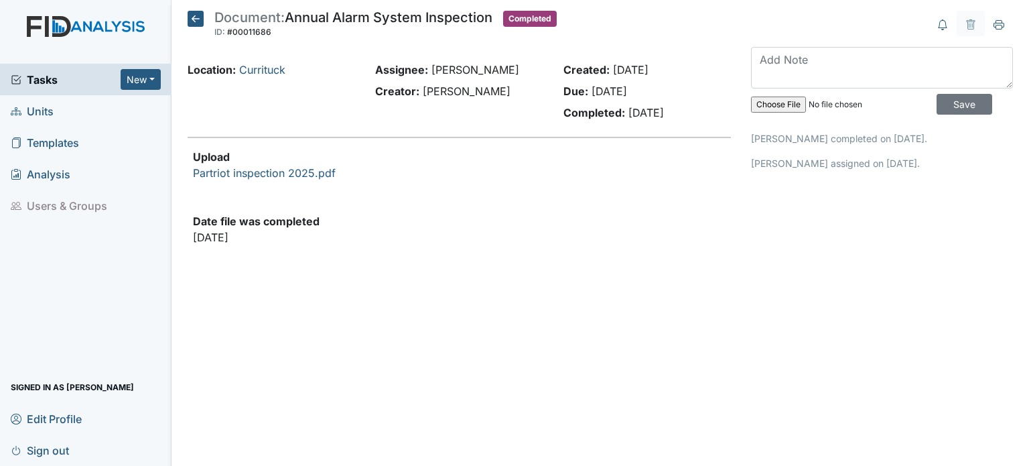
click at [200, 26] on icon at bounding box center [196, 19] width 16 height 16
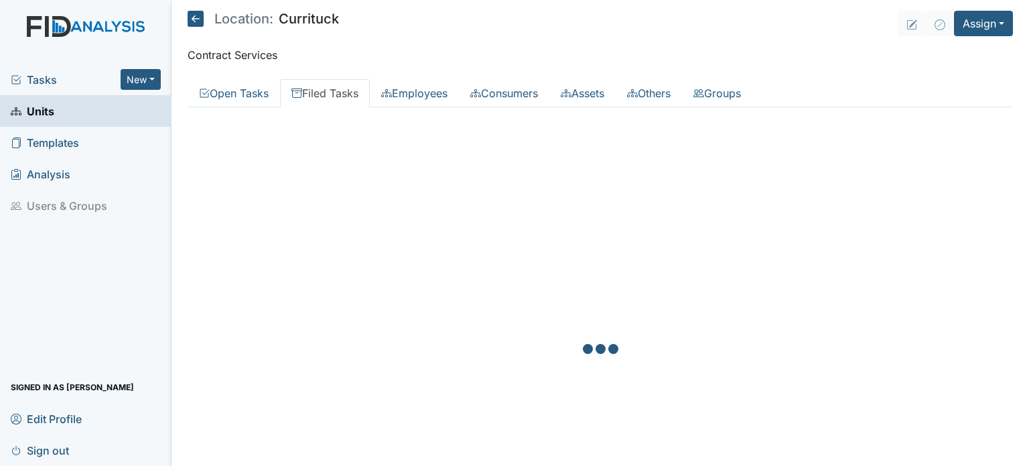
click at [200, 26] on icon at bounding box center [196, 19] width 16 height 16
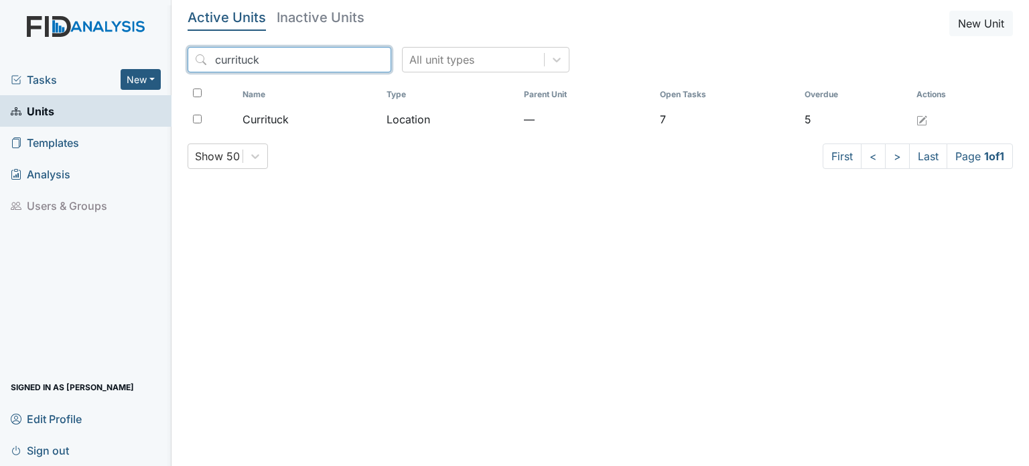
drag, startPoint x: 287, startPoint y: 61, endPoint x: 5, endPoint y: 59, distance: 281.3
click at [0, 68] on div "Tasks New Form Inspection Document Bundle Units Templates Analysis Users & Grou…" at bounding box center [514, 233] width 1029 height 466
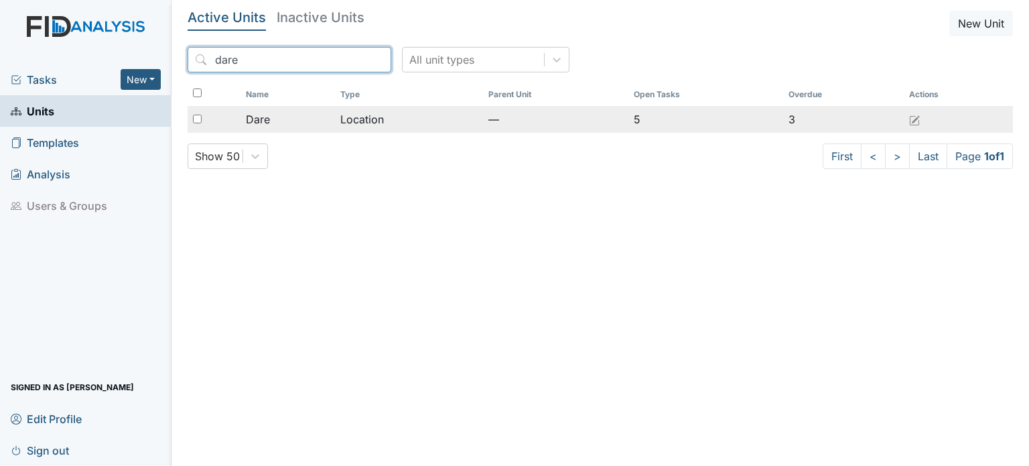
type input "dare"
click at [344, 123] on td "Location" at bounding box center [408, 119] width 147 height 27
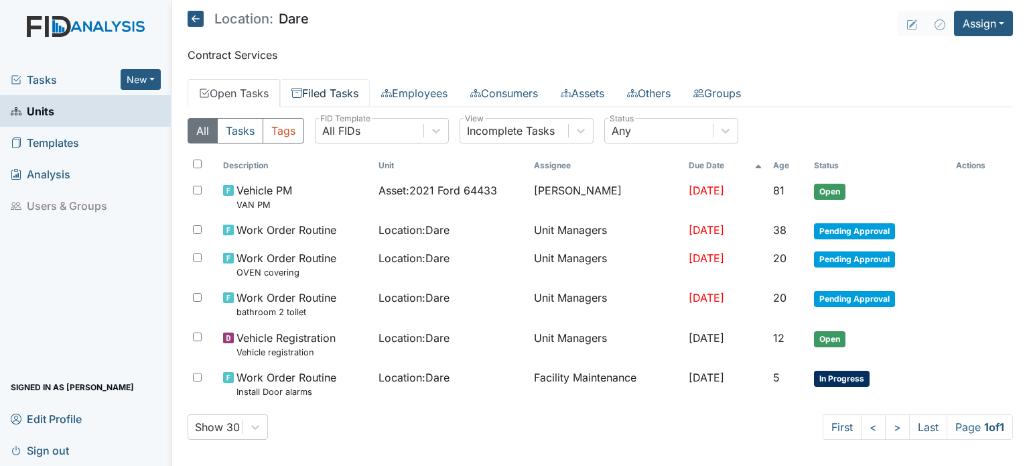
click at [311, 92] on link "Filed Tasks" at bounding box center [325, 93] width 90 height 28
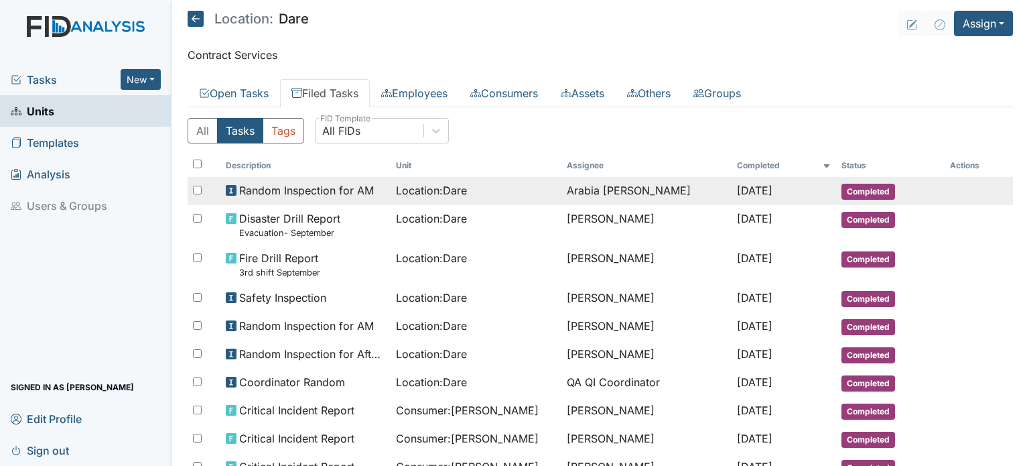
click at [370, 195] on span "Random Inspection for AM" at bounding box center [306, 190] width 135 height 16
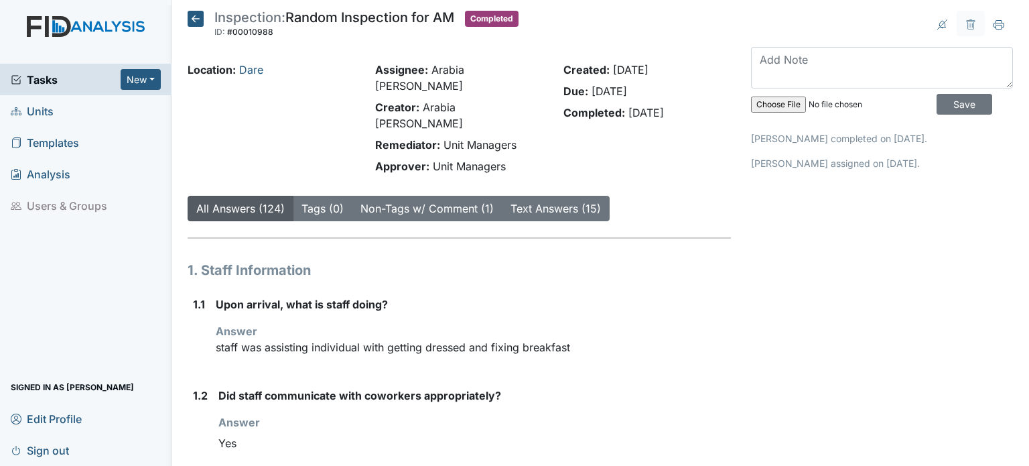
click at [198, 26] on icon at bounding box center [196, 19] width 16 height 16
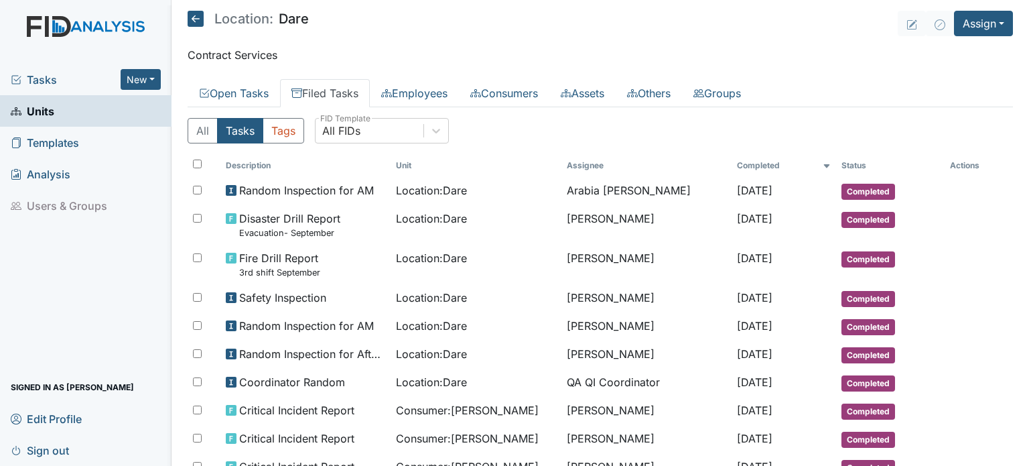
click at [61, 447] on span "Sign out" at bounding box center [40, 449] width 58 height 21
